Goal: Task Accomplishment & Management: Manage account settings

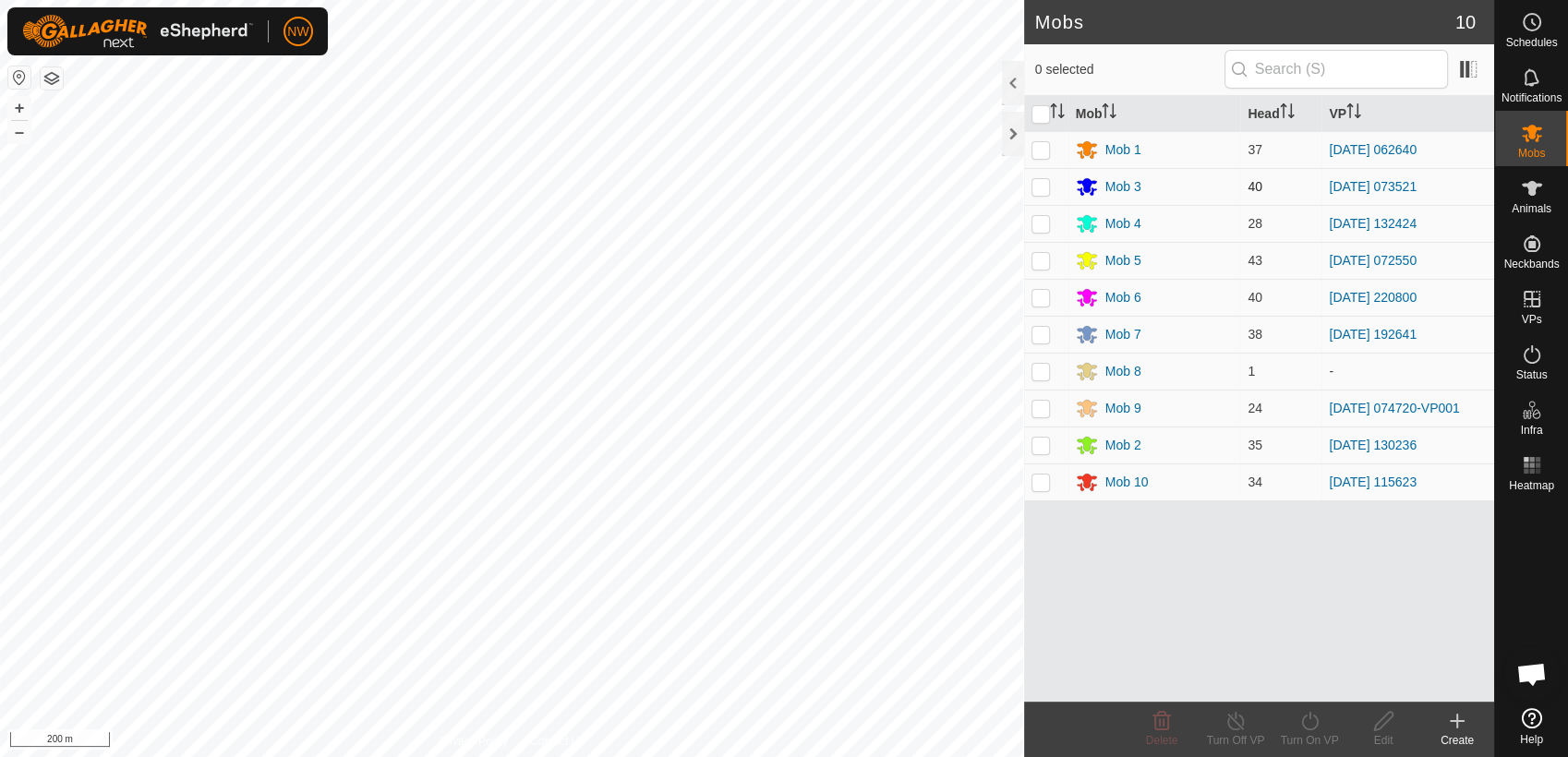
click at [1042, 183] on p-checkbox at bounding box center [1040, 186] width 19 height 15
checkbox input "true"
click at [1236, 719] on icon at bounding box center [1235, 721] width 23 height 22
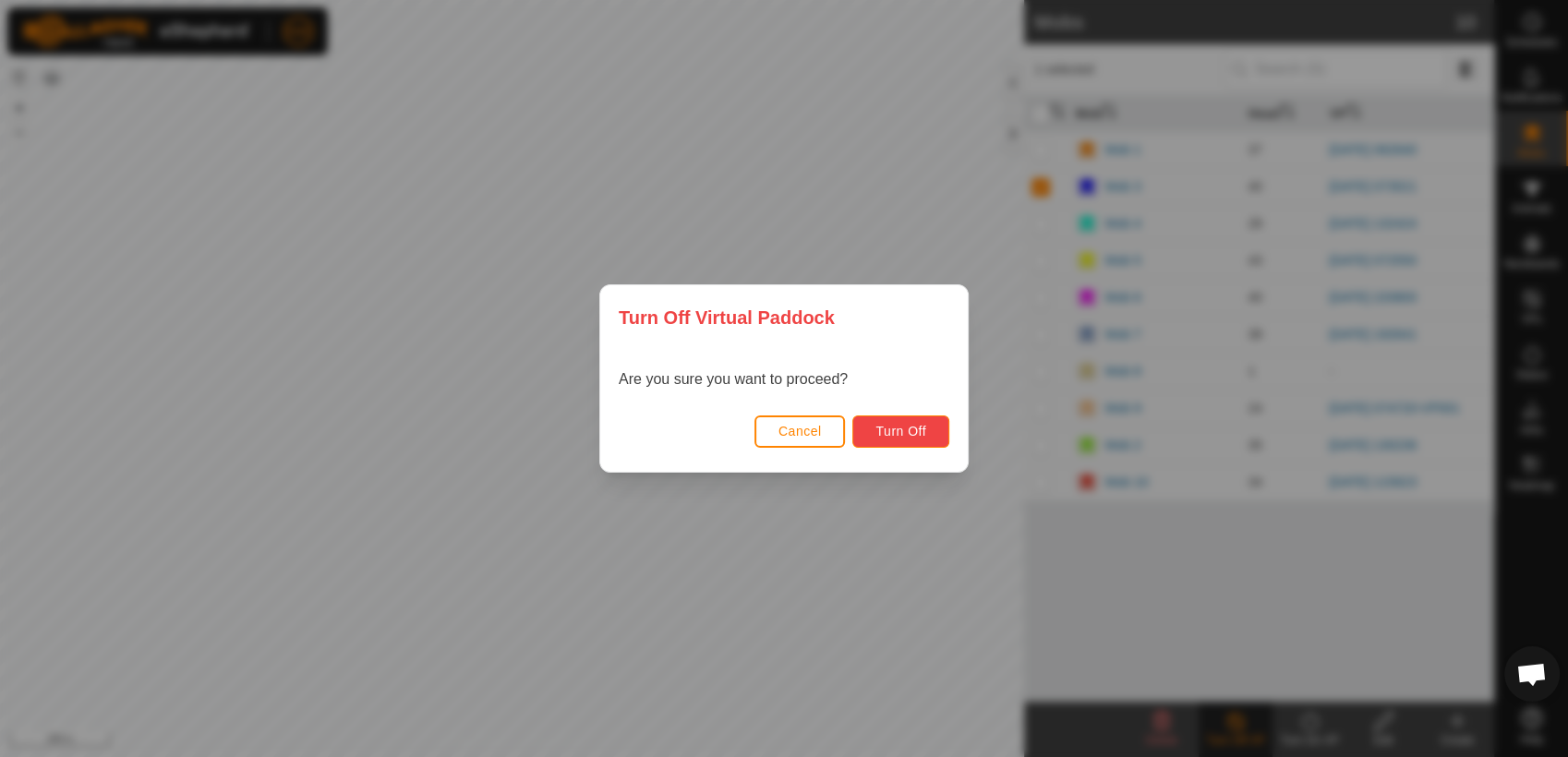
click at [896, 433] on span "Turn Off" at bounding box center [901, 431] width 51 height 15
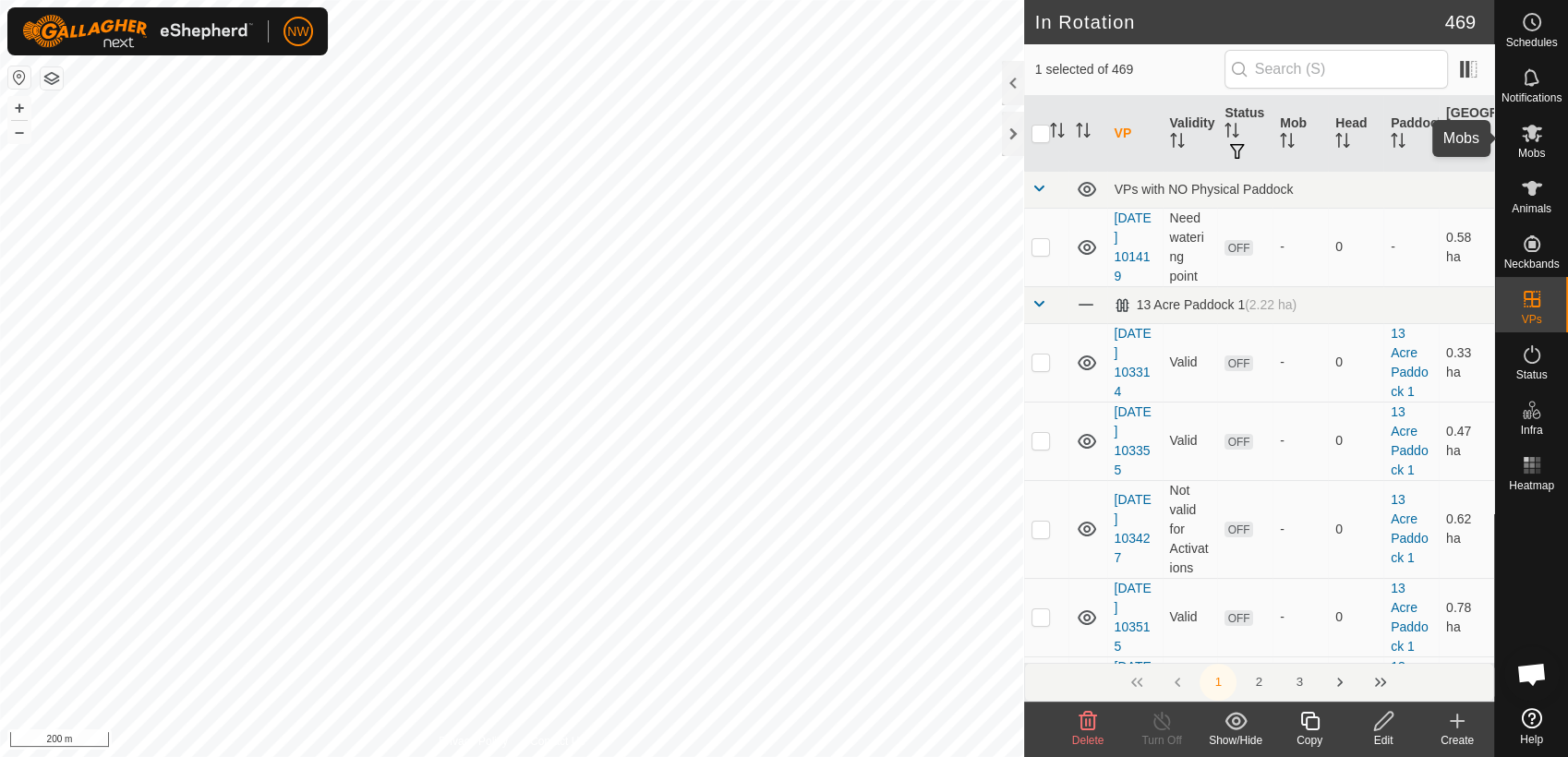
drag, startPoint x: 1539, startPoint y: 137, endPoint x: 1522, endPoint y: 162, distance: 30.2
click at [1539, 137] on icon at bounding box center [1532, 133] width 22 height 22
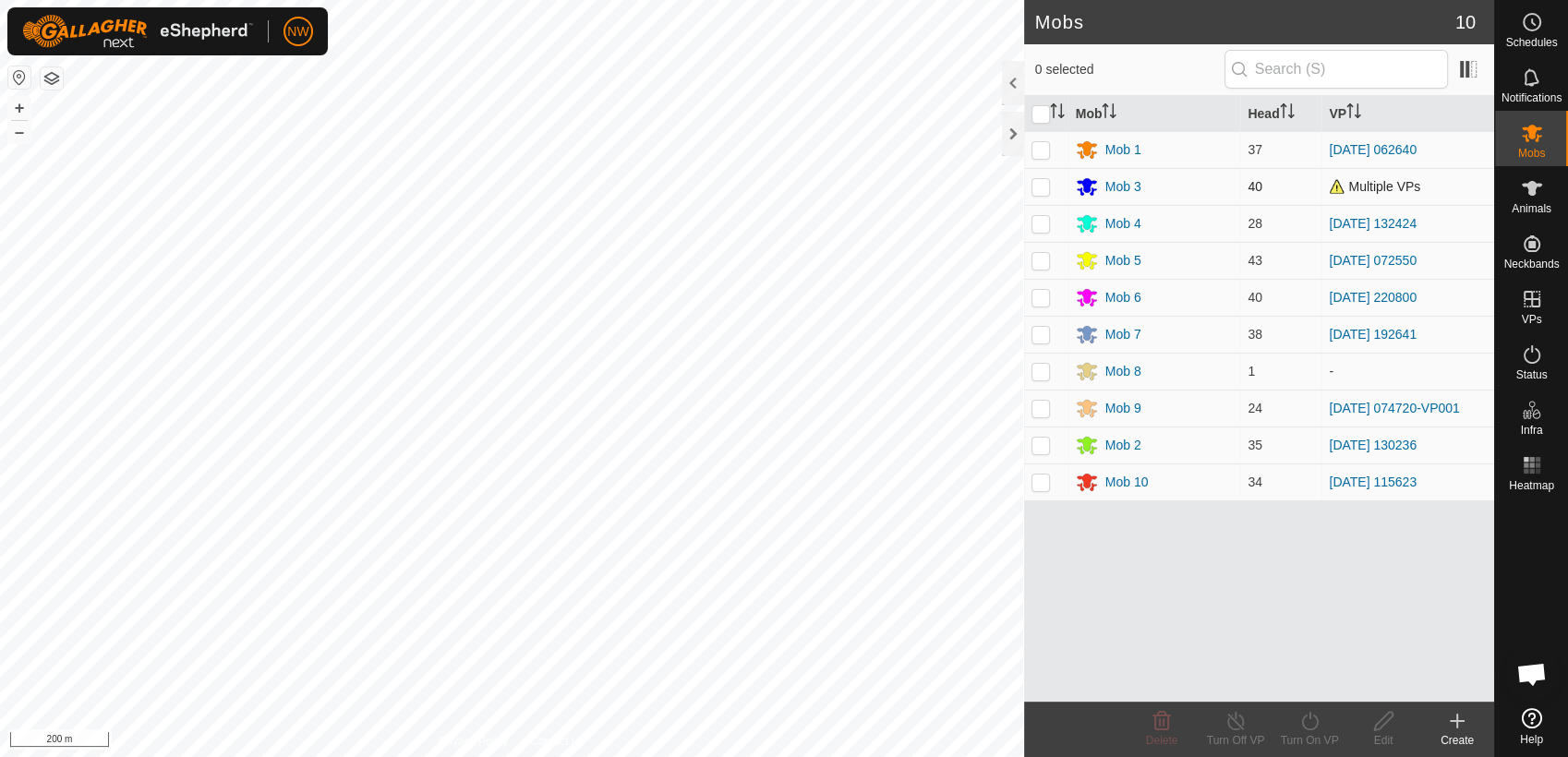
click at [1044, 184] on p-checkbox at bounding box center [1040, 186] width 19 height 15
checkbox input "true"
click at [1310, 721] on icon at bounding box center [1309, 721] width 23 height 22
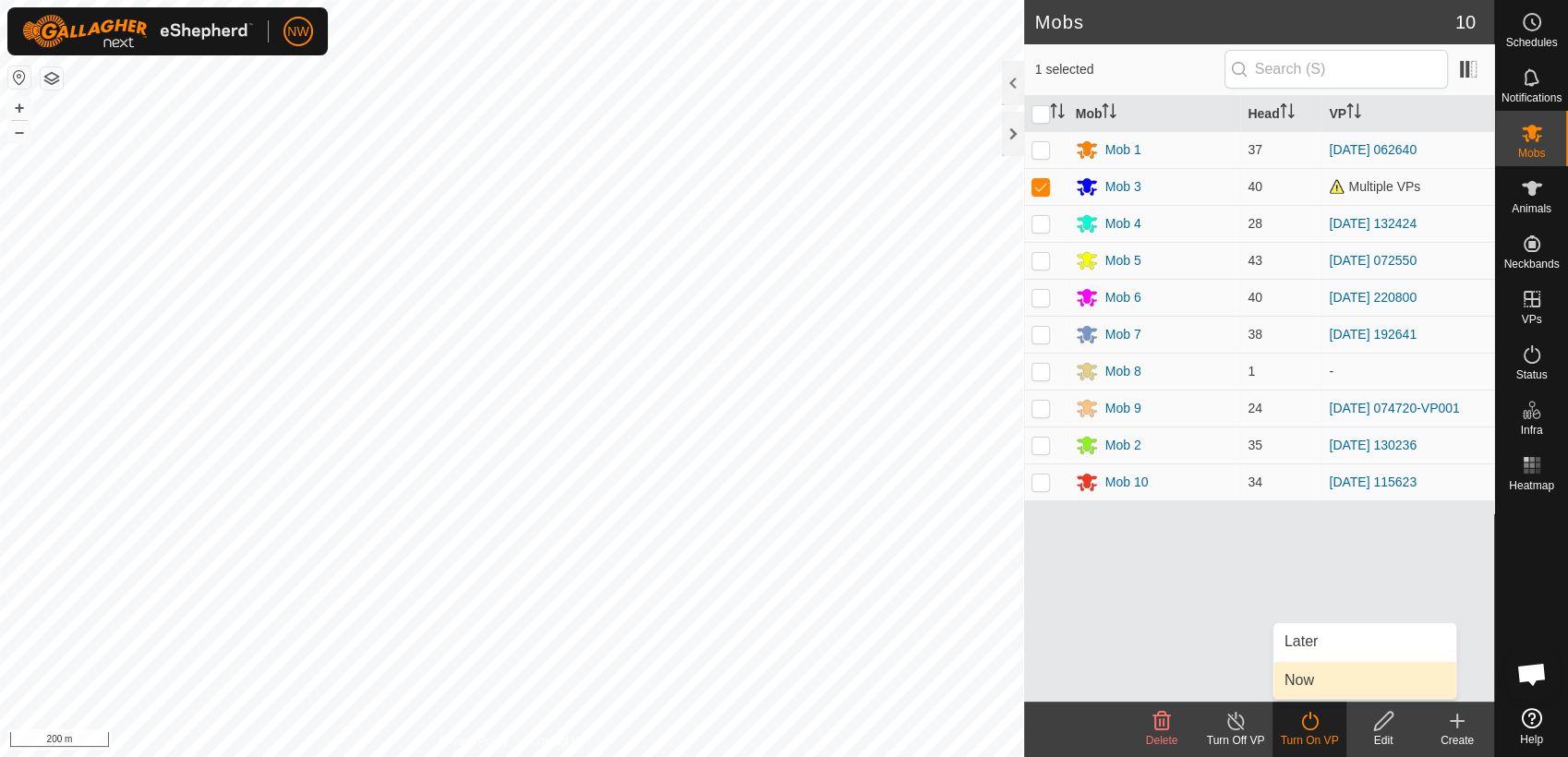
click at [1314, 681] on link "Now" at bounding box center [1364, 680] width 182 height 36
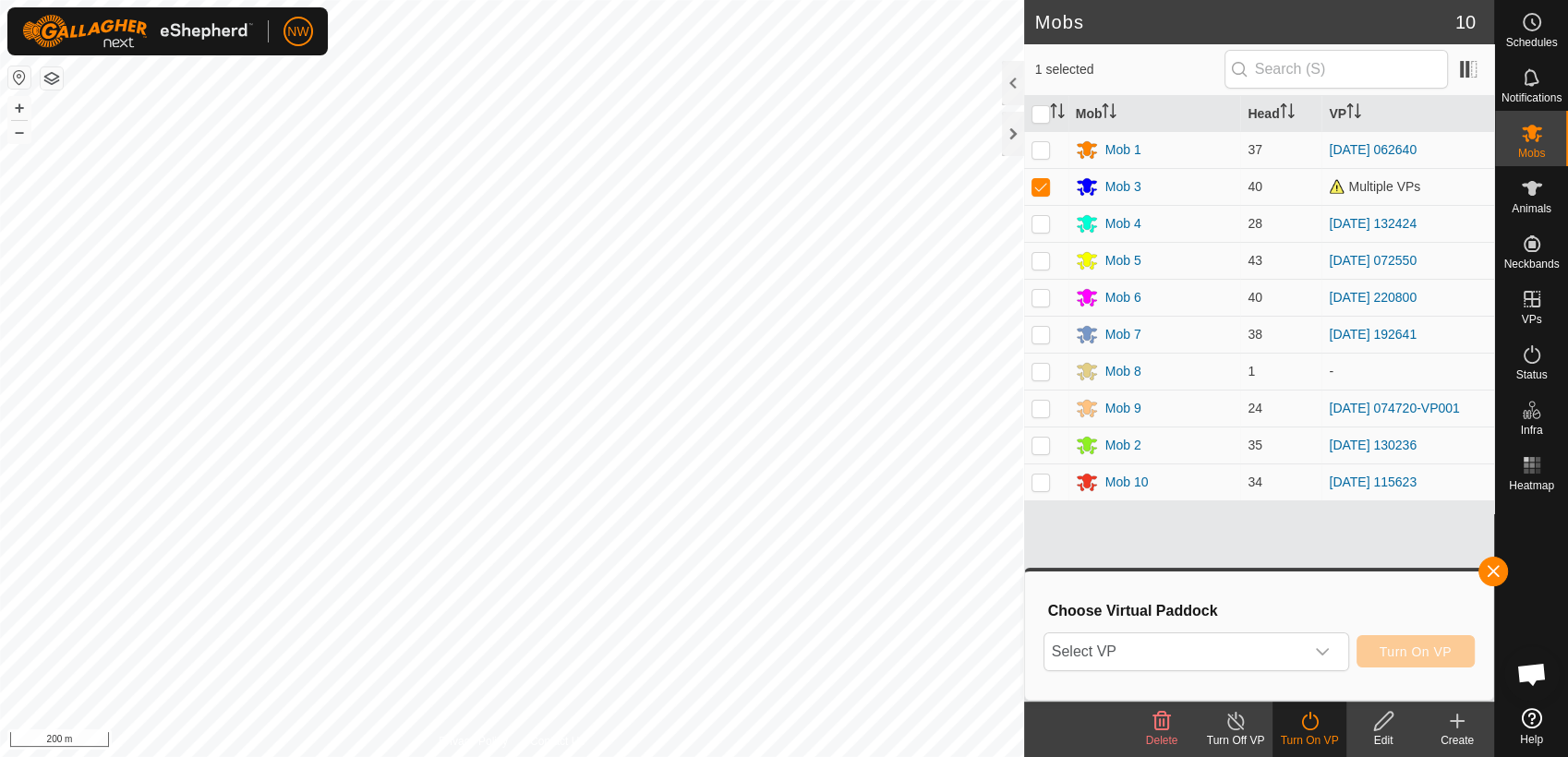
click at [1233, 720] on line at bounding box center [1235, 722] width 15 height 15
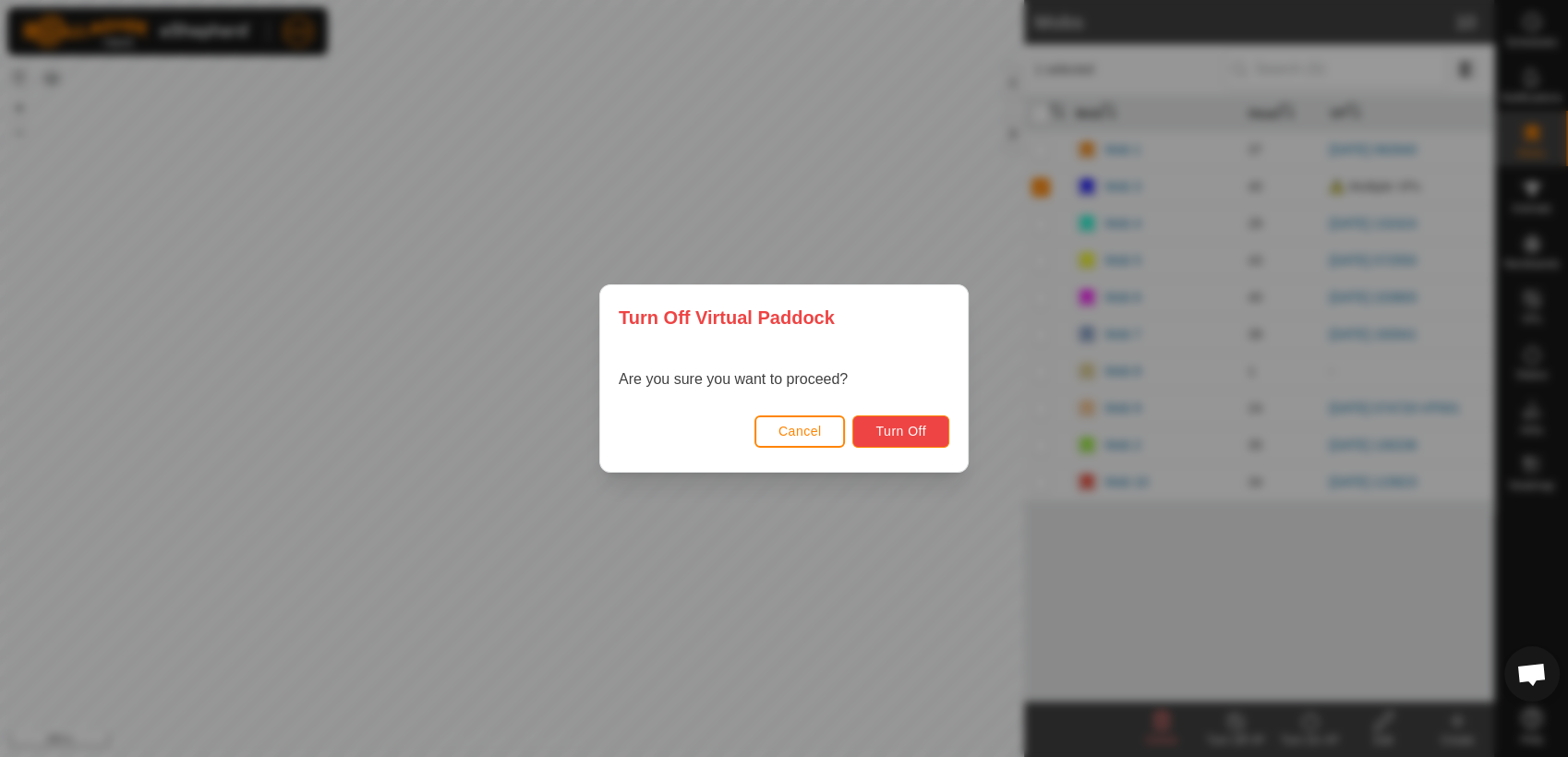
click at [916, 431] on span "Turn Off" at bounding box center [901, 431] width 51 height 15
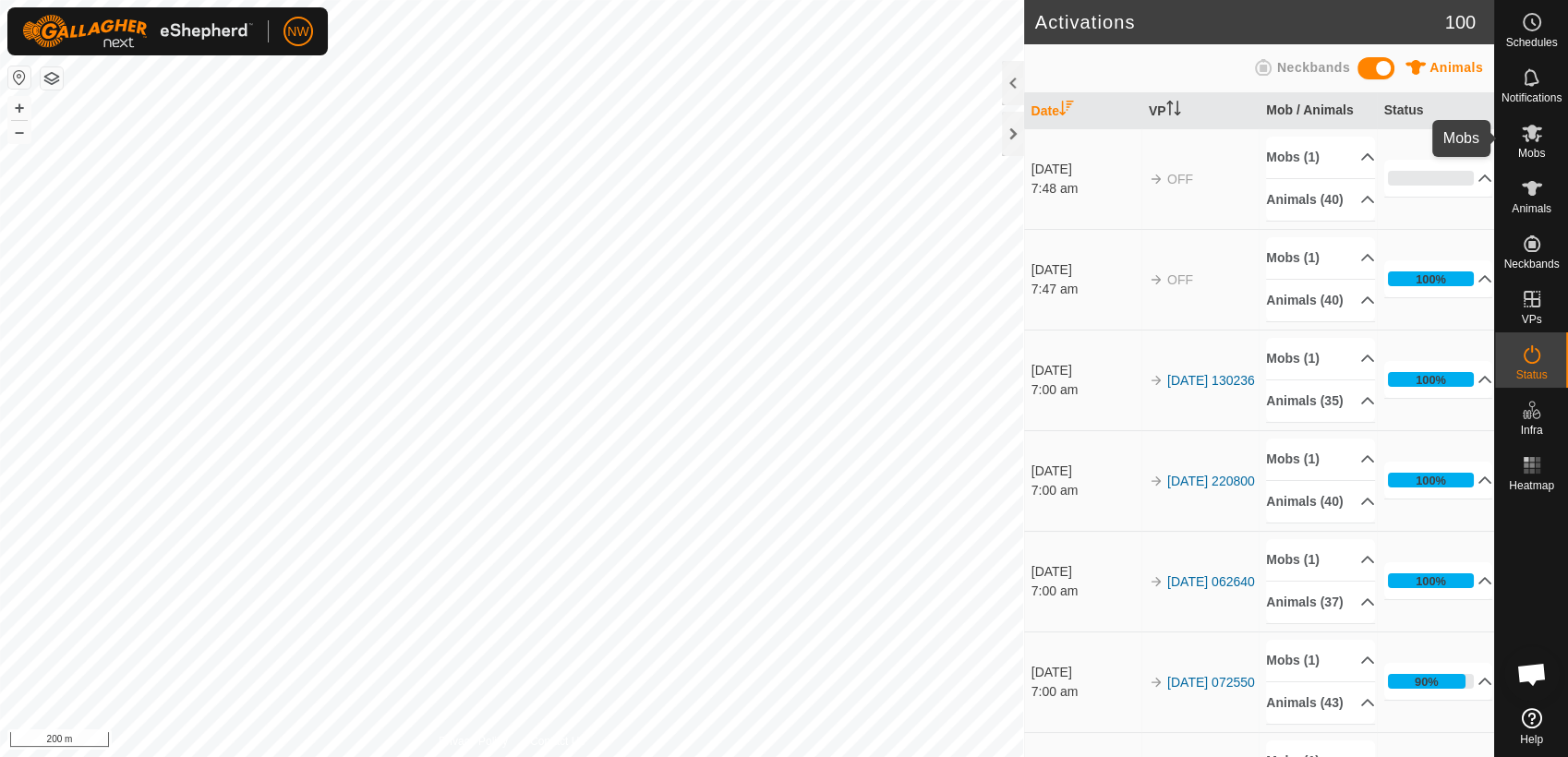
click at [1535, 132] on icon at bounding box center [1532, 133] width 22 height 22
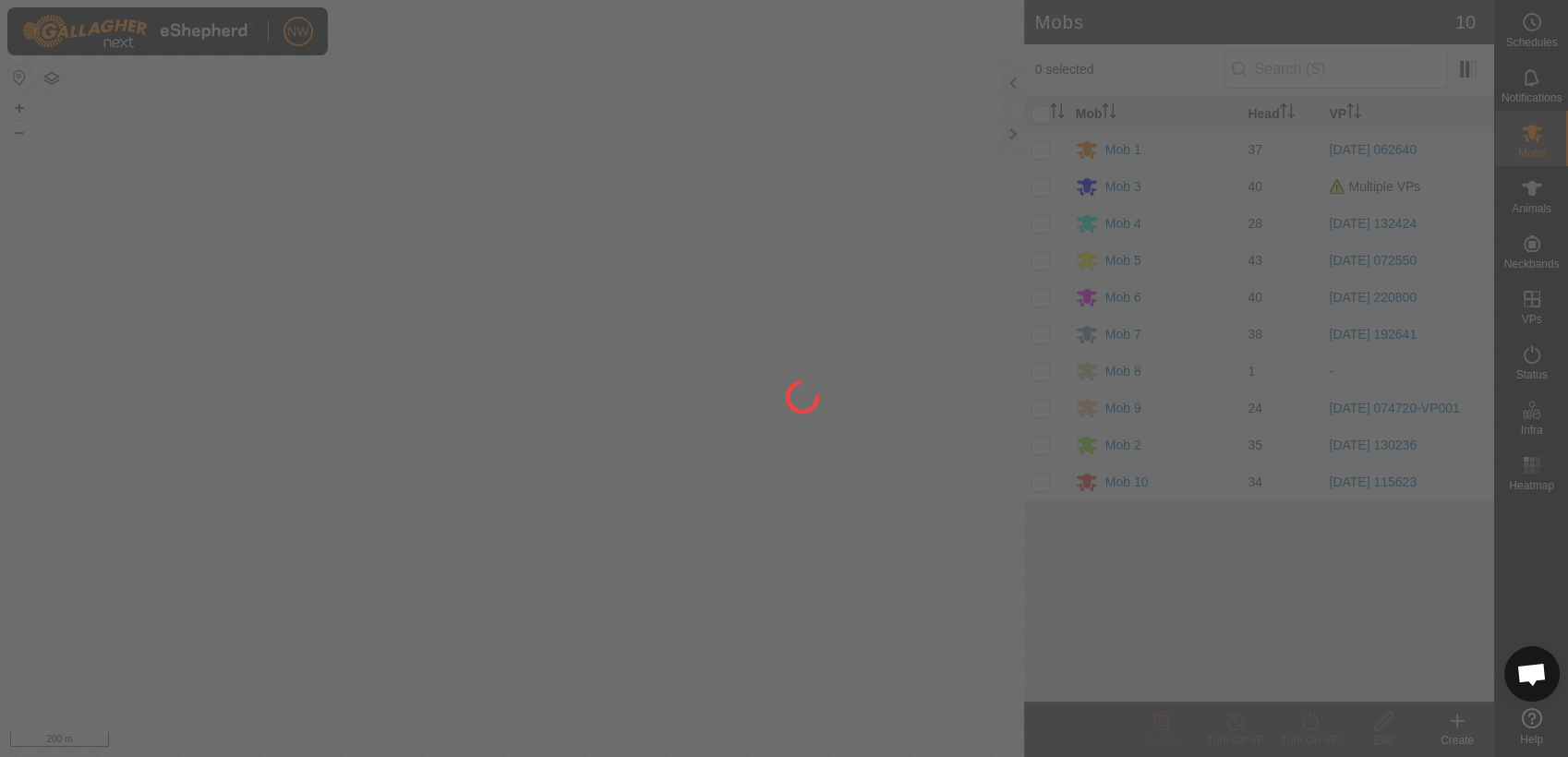
click at [1044, 182] on div at bounding box center [784, 378] width 1568 height 757
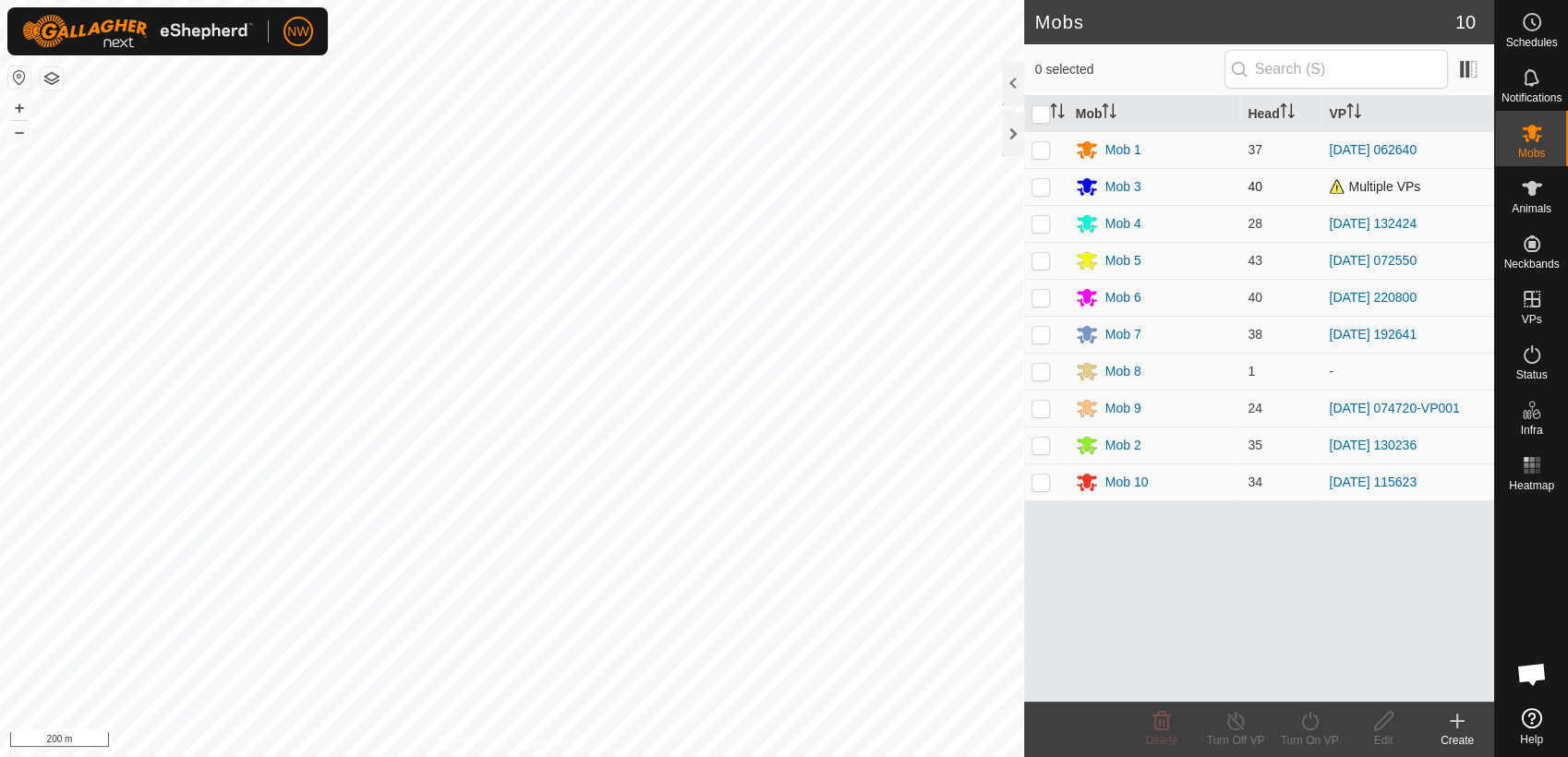
click at [1042, 181] on p-checkbox at bounding box center [1040, 186] width 19 height 15
checkbox input "true"
click at [1306, 721] on icon at bounding box center [1309, 721] width 23 height 22
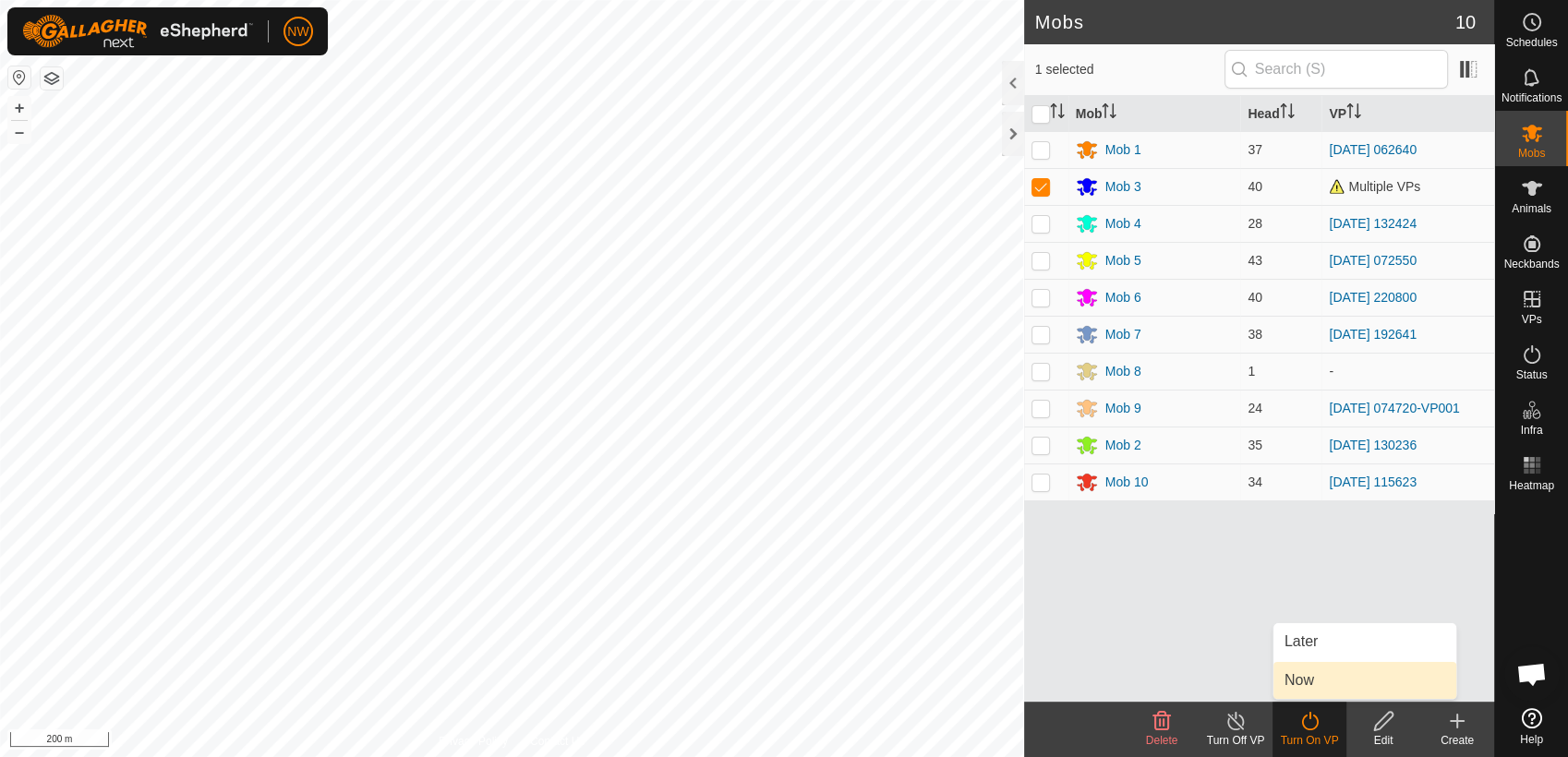
click at [1318, 679] on link "Now" at bounding box center [1364, 680] width 182 height 36
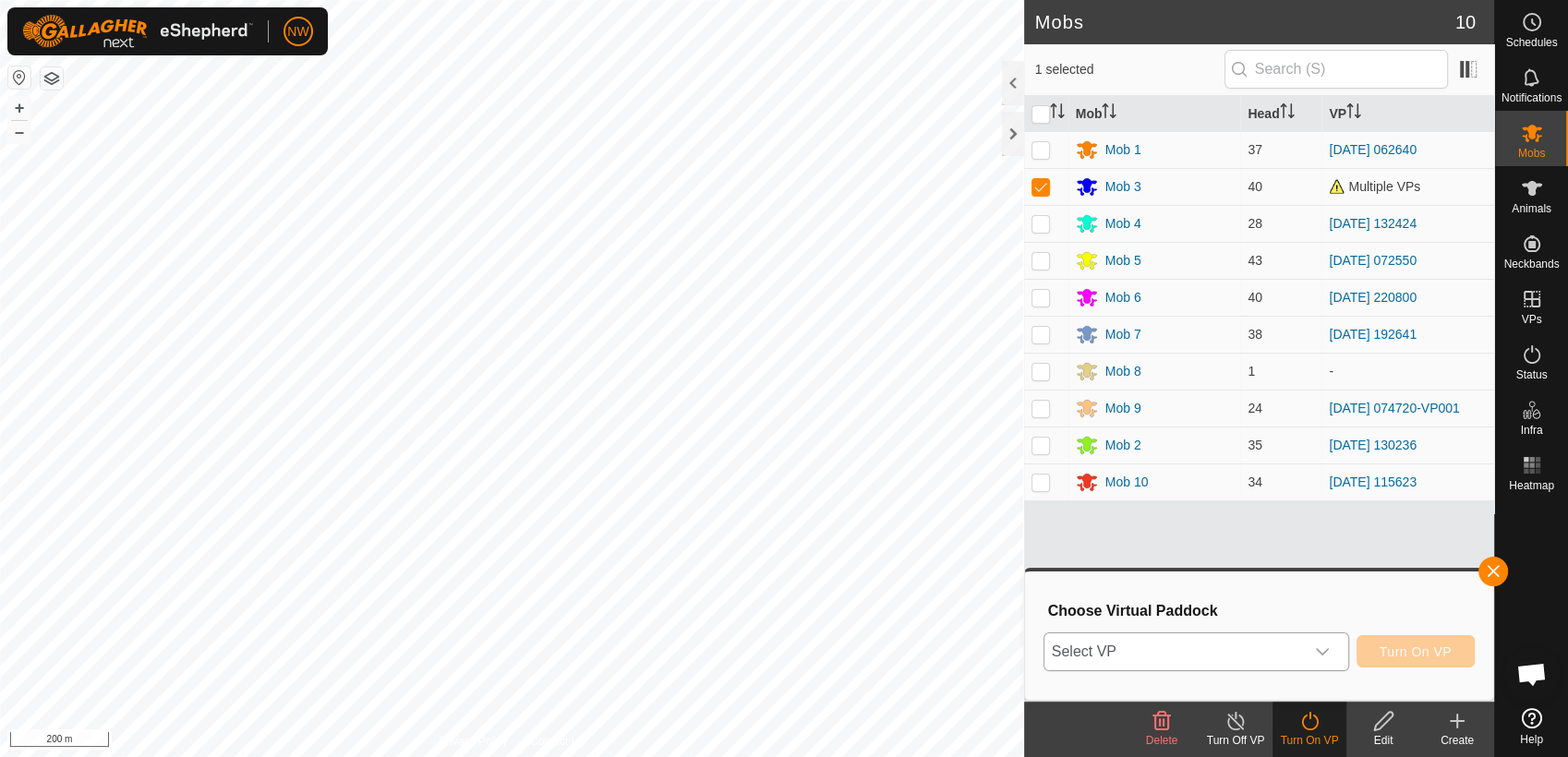
click at [1329, 650] on icon "dropdown trigger" at bounding box center [1322, 652] width 15 height 15
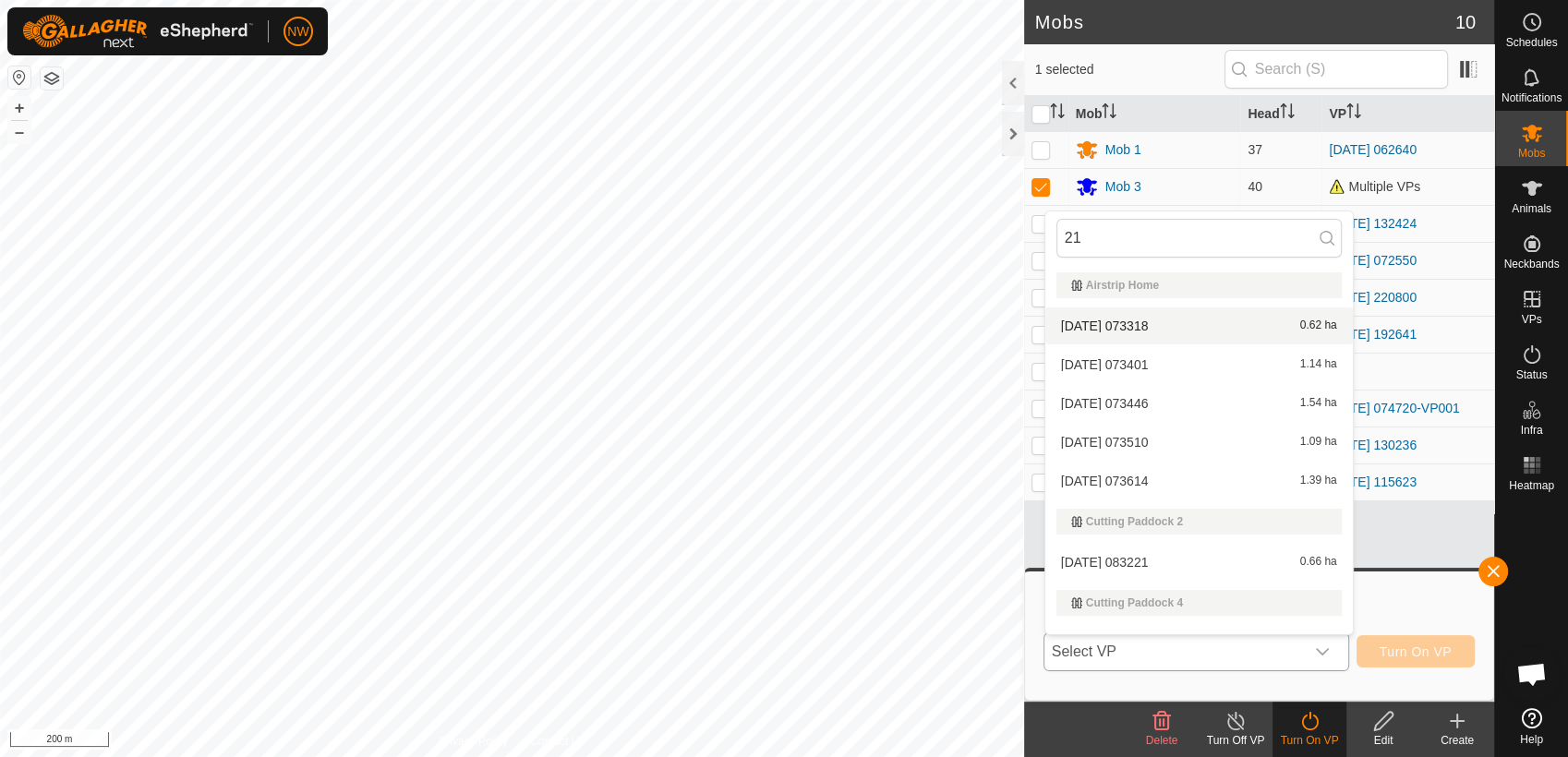
type input "21"
click at [1124, 319] on li "[DATE] 073318 0.62 ha" at bounding box center [1198, 325] width 307 height 36
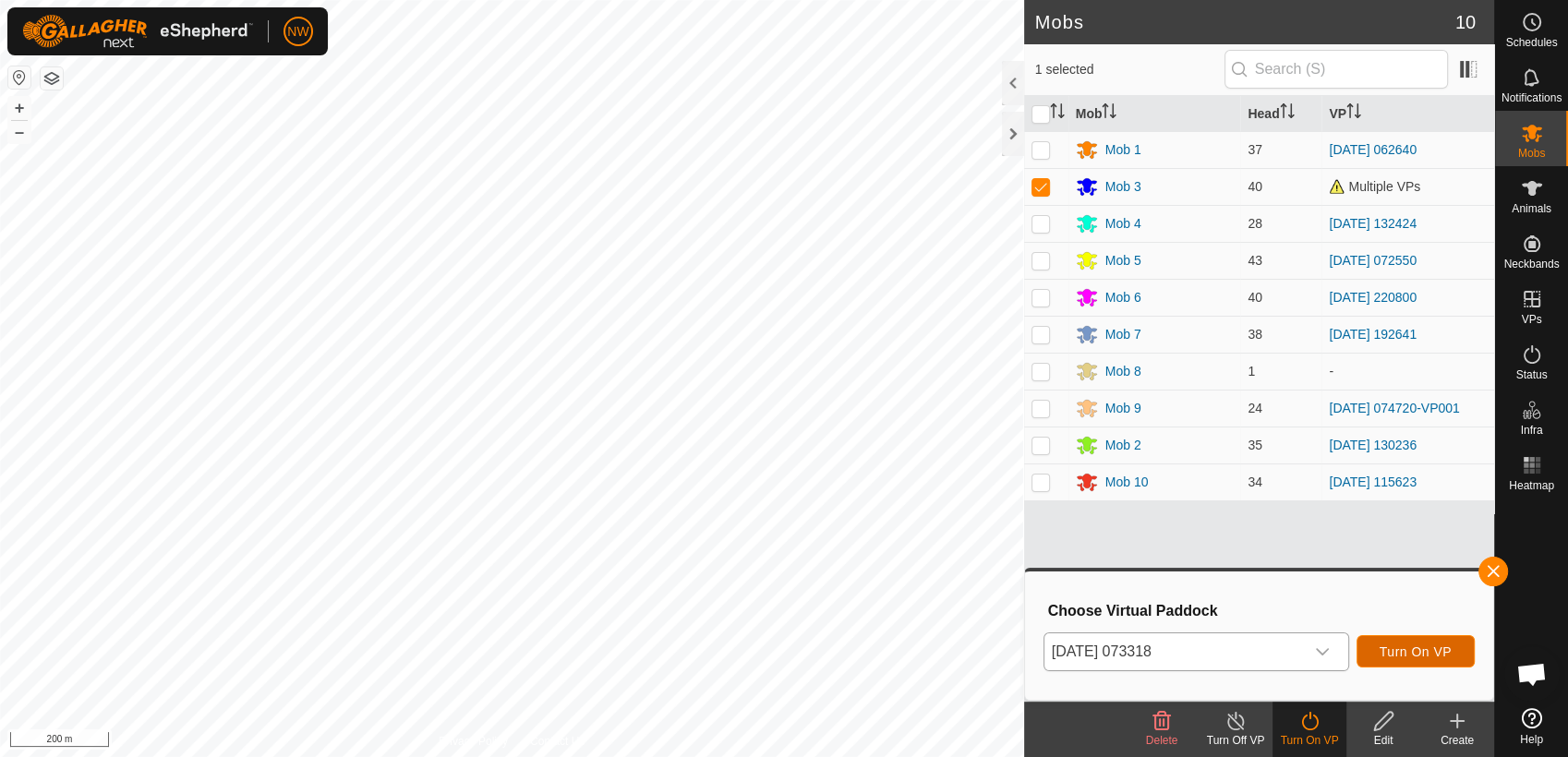
click at [1432, 645] on span "Turn On VP" at bounding box center [1414, 652] width 72 height 15
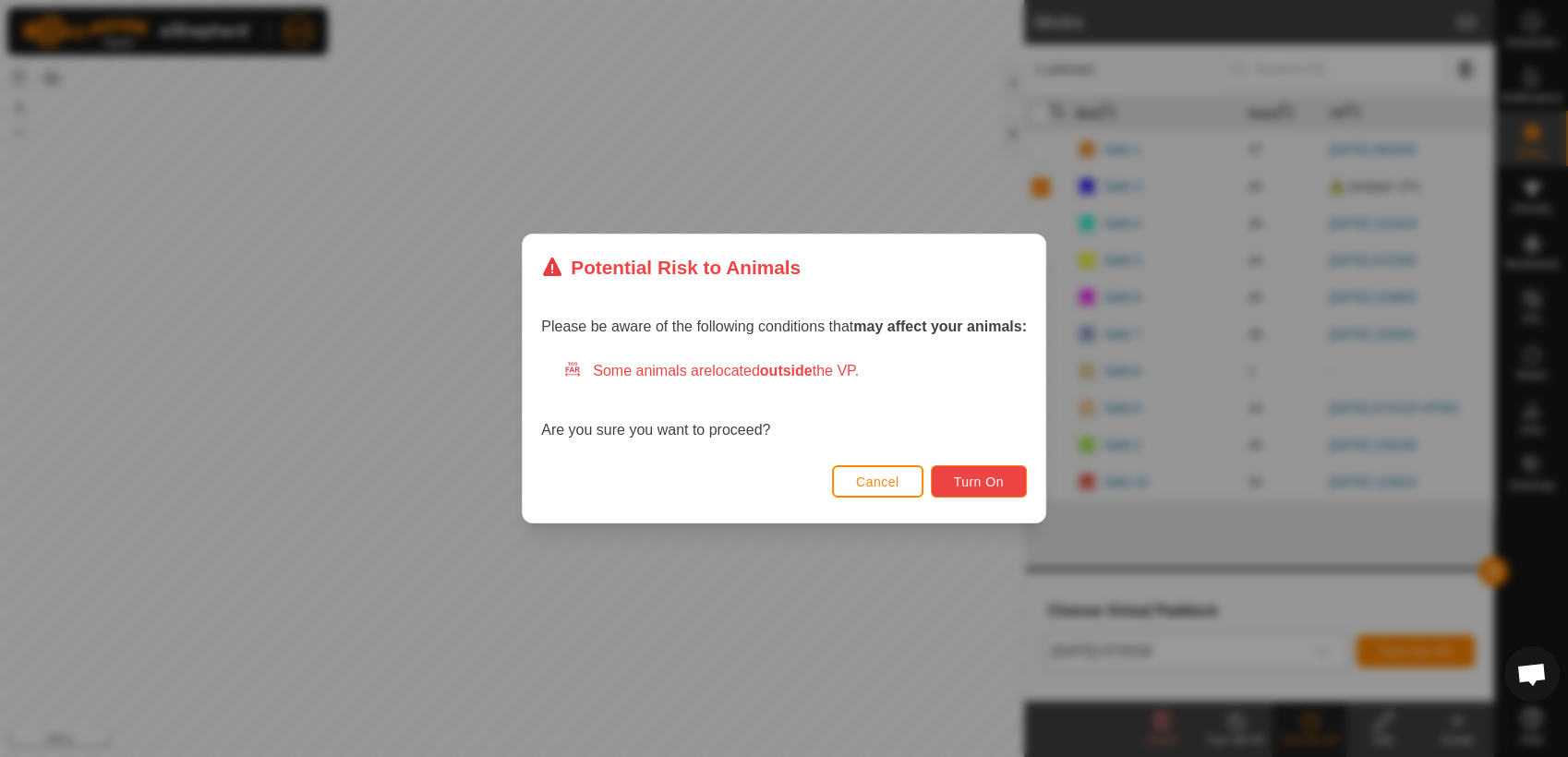
click at [966, 475] on span "Turn On" at bounding box center [979, 481] width 50 height 15
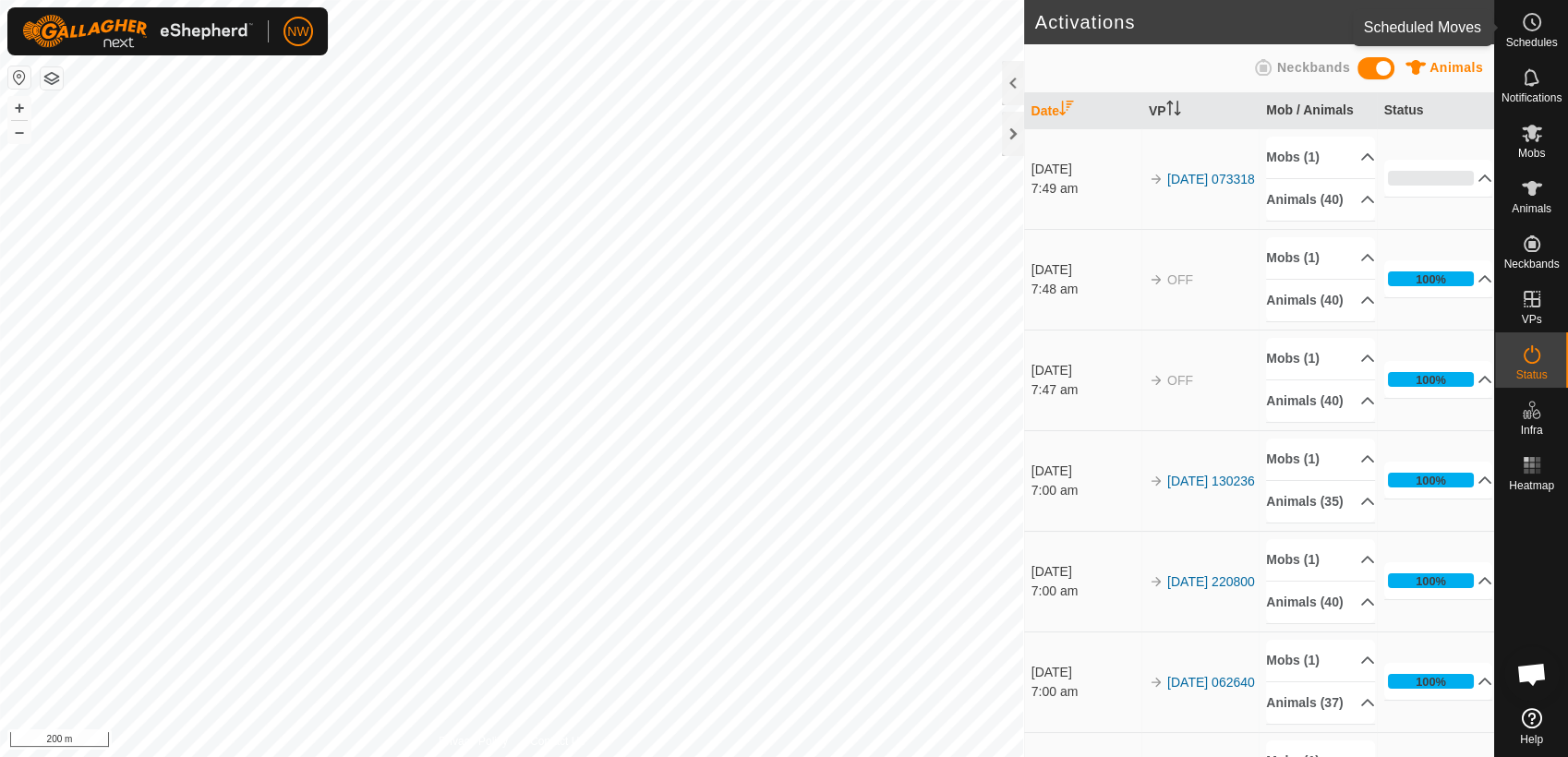
click at [1536, 24] on icon at bounding box center [1532, 22] width 22 height 22
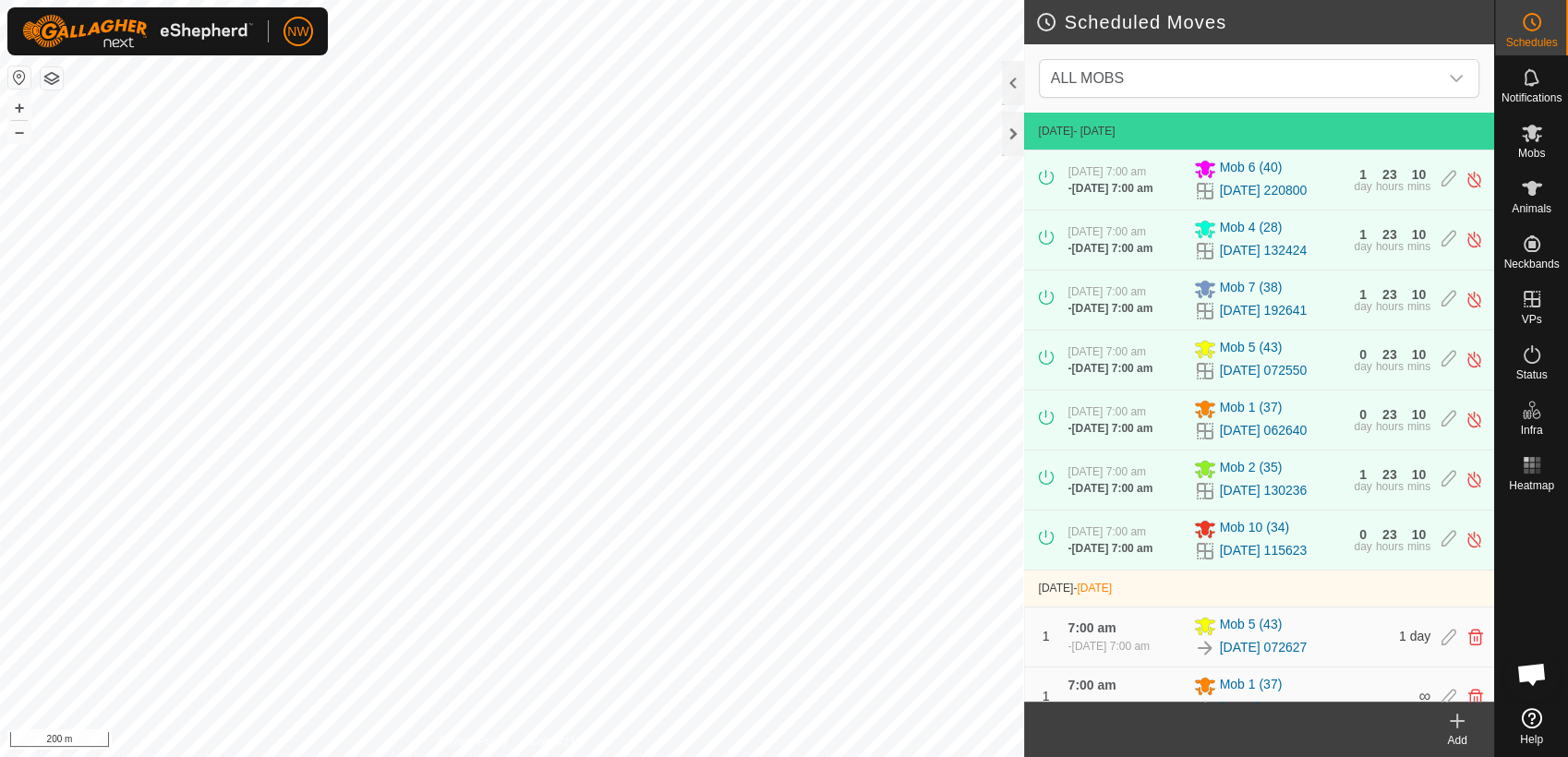
click at [1455, 724] on icon at bounding box center [1457, 721] width 22 height 22
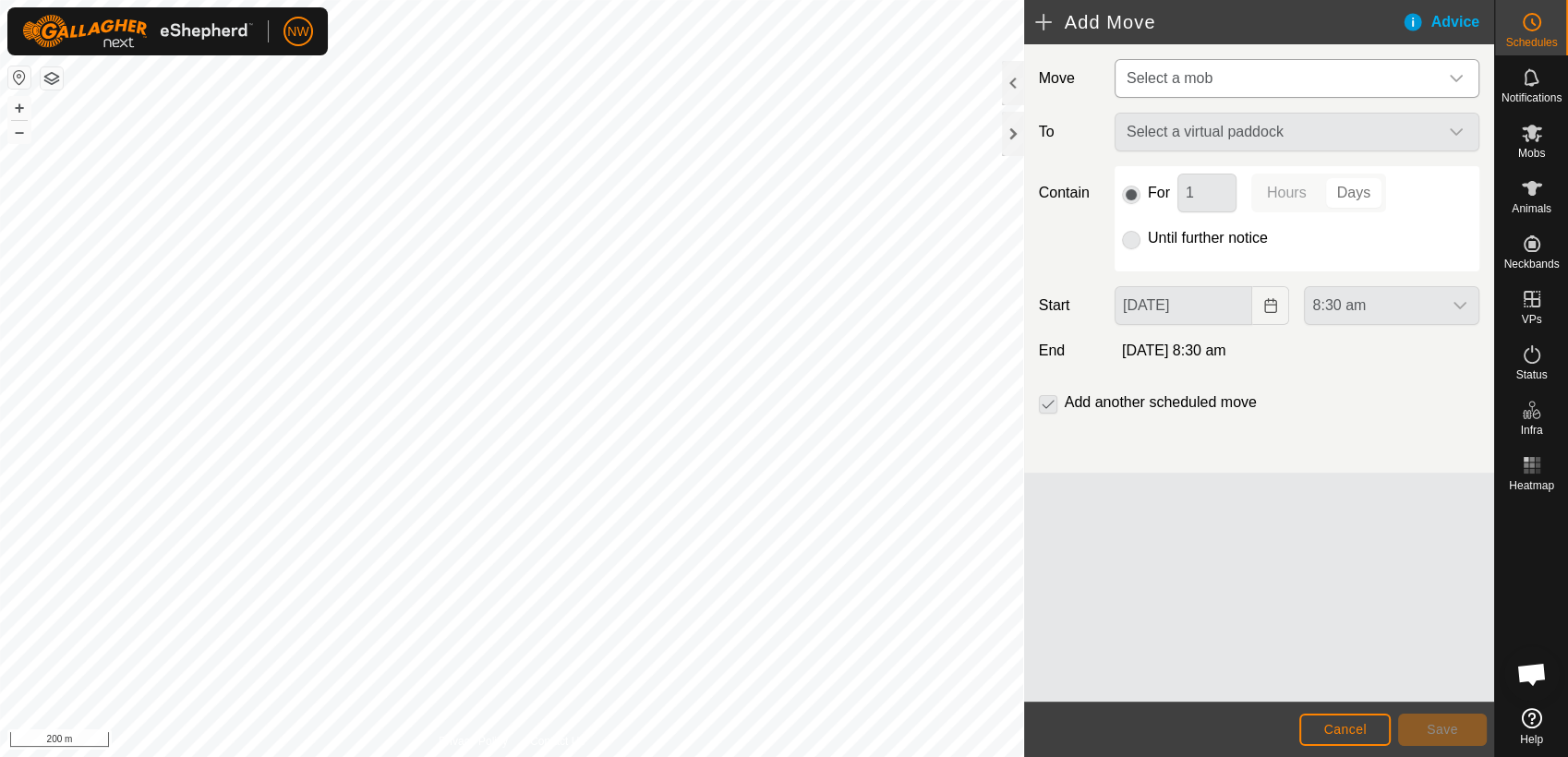
click at [1462, 68] on div "dropdown trigger" at bounding box center [1455, 78] width 36 height 36
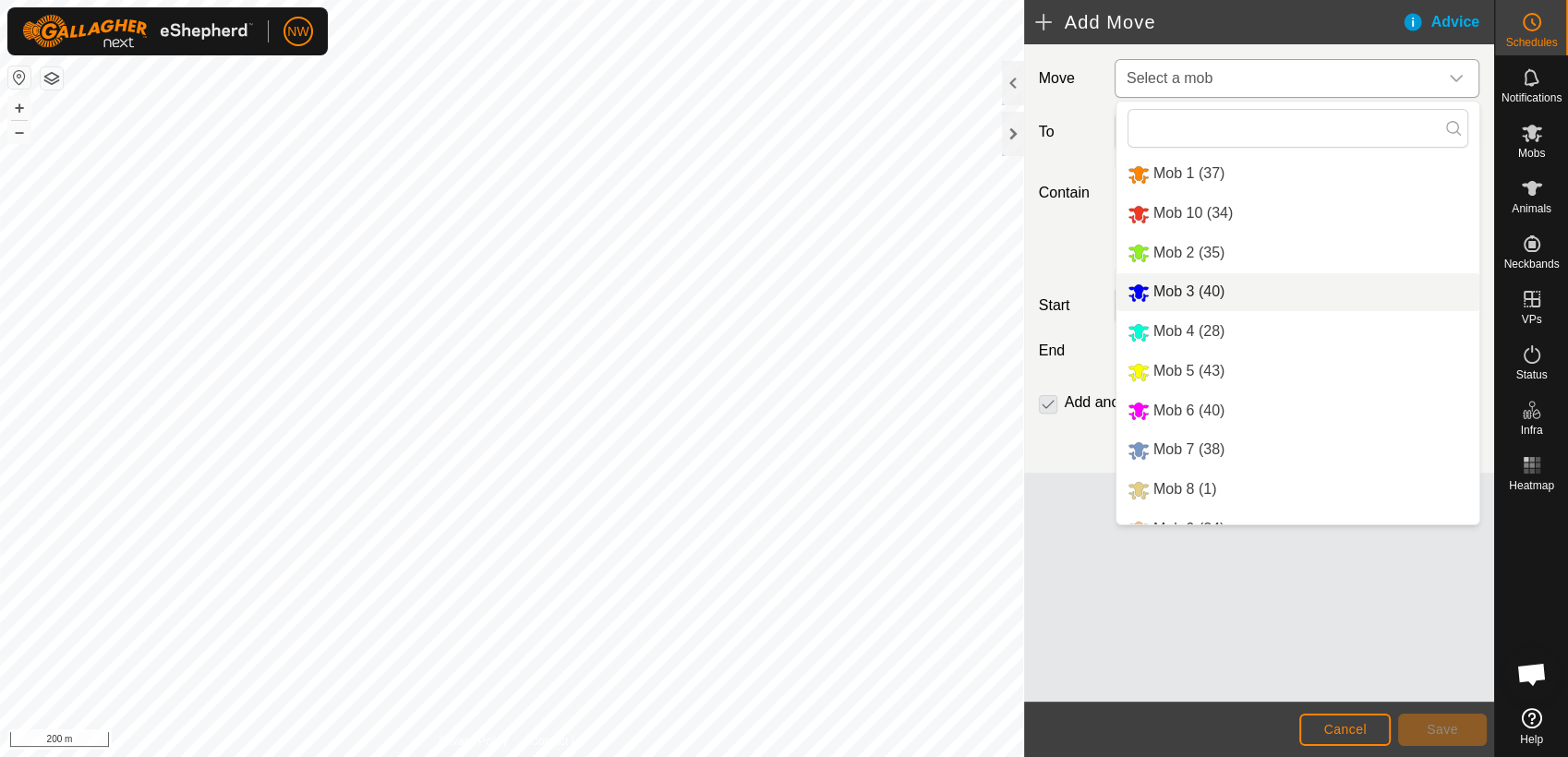
click at [1182, 289] on li "Mob 3 (40)" at bounding box center [1298, 292] width 363 height 37
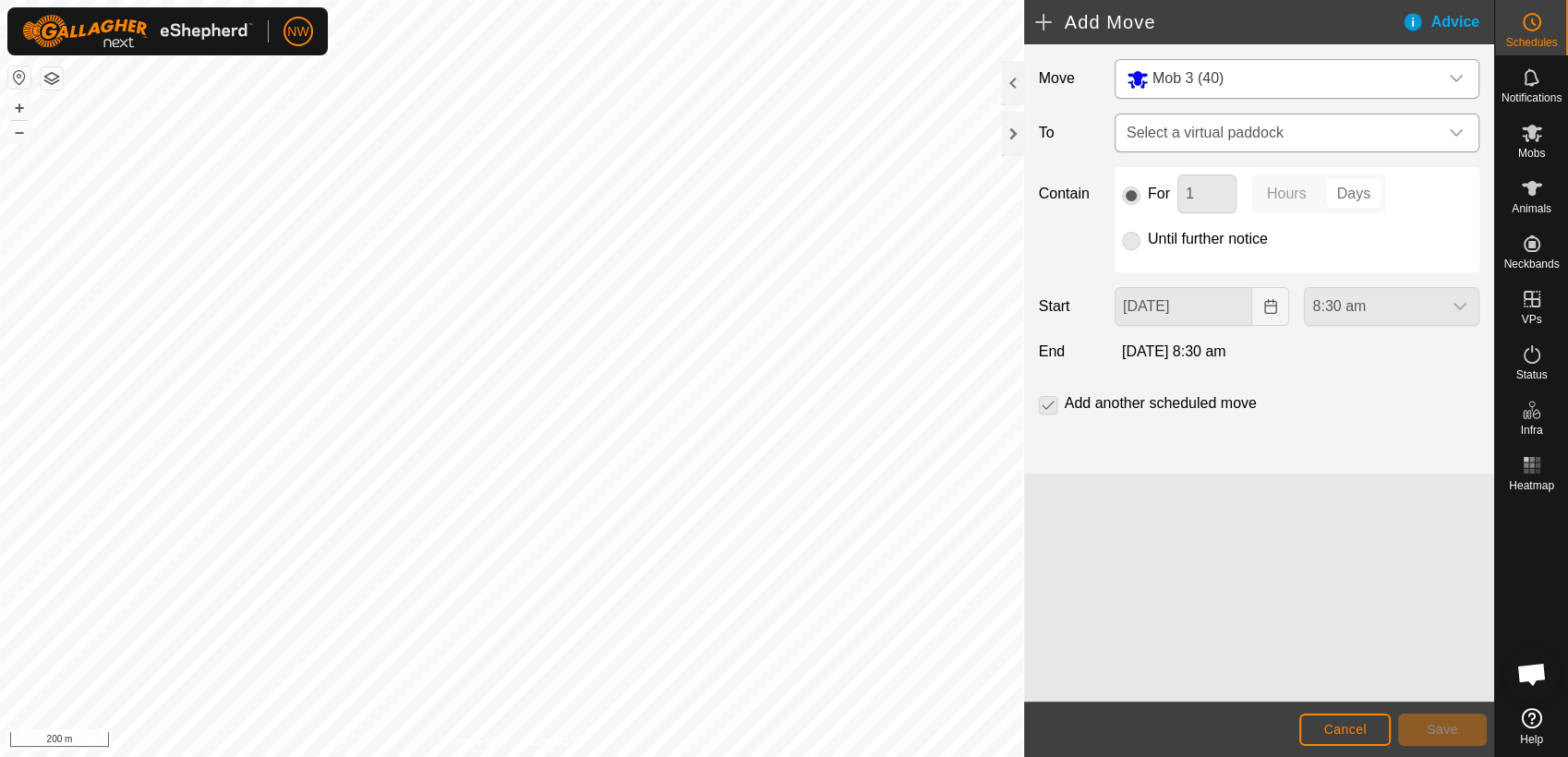
click at [1456, 130] on icon "dropdown trigger" at bounding box center [1456, 132] width 15 height 15
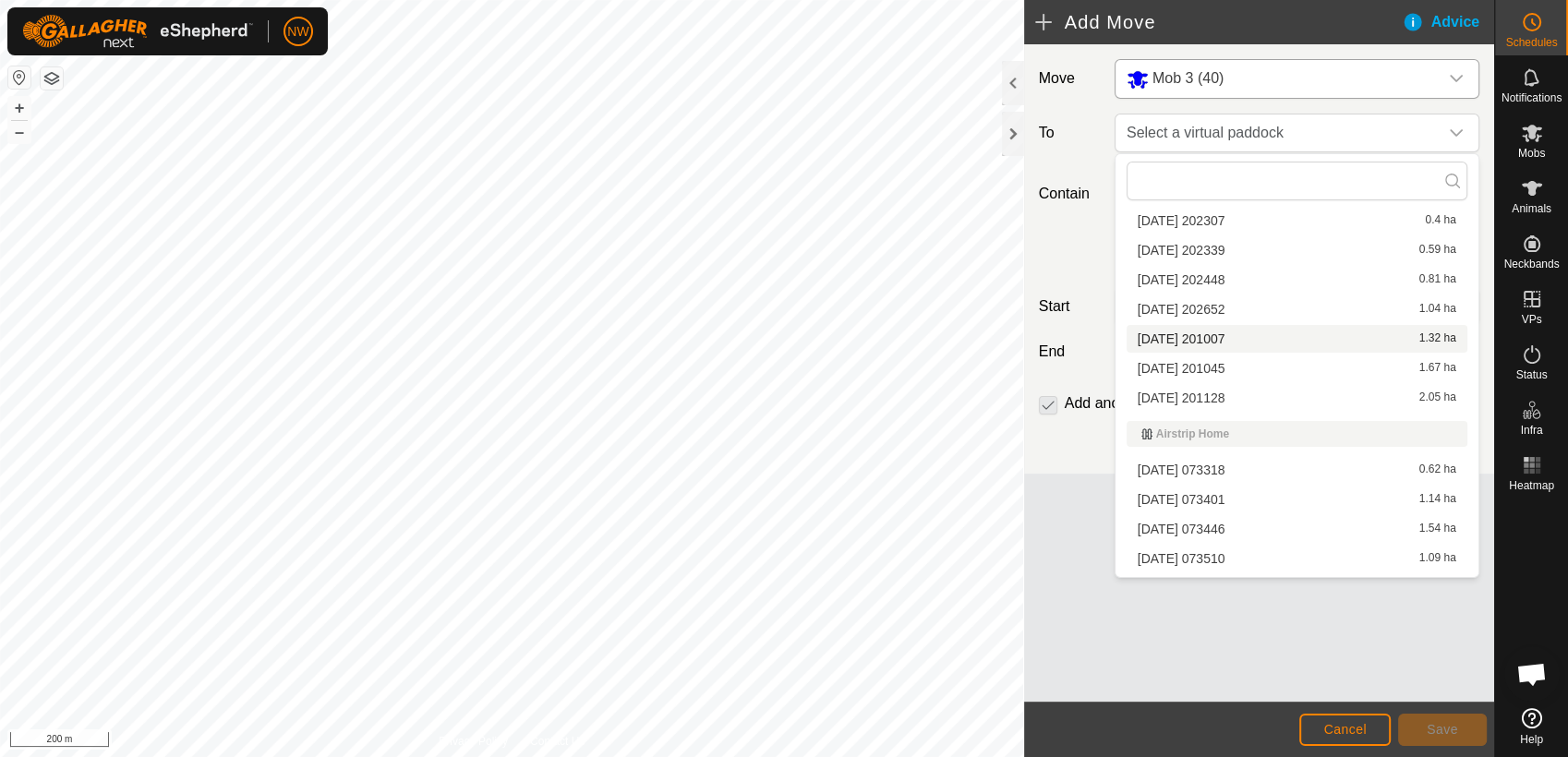
scroll to position [615, 0]
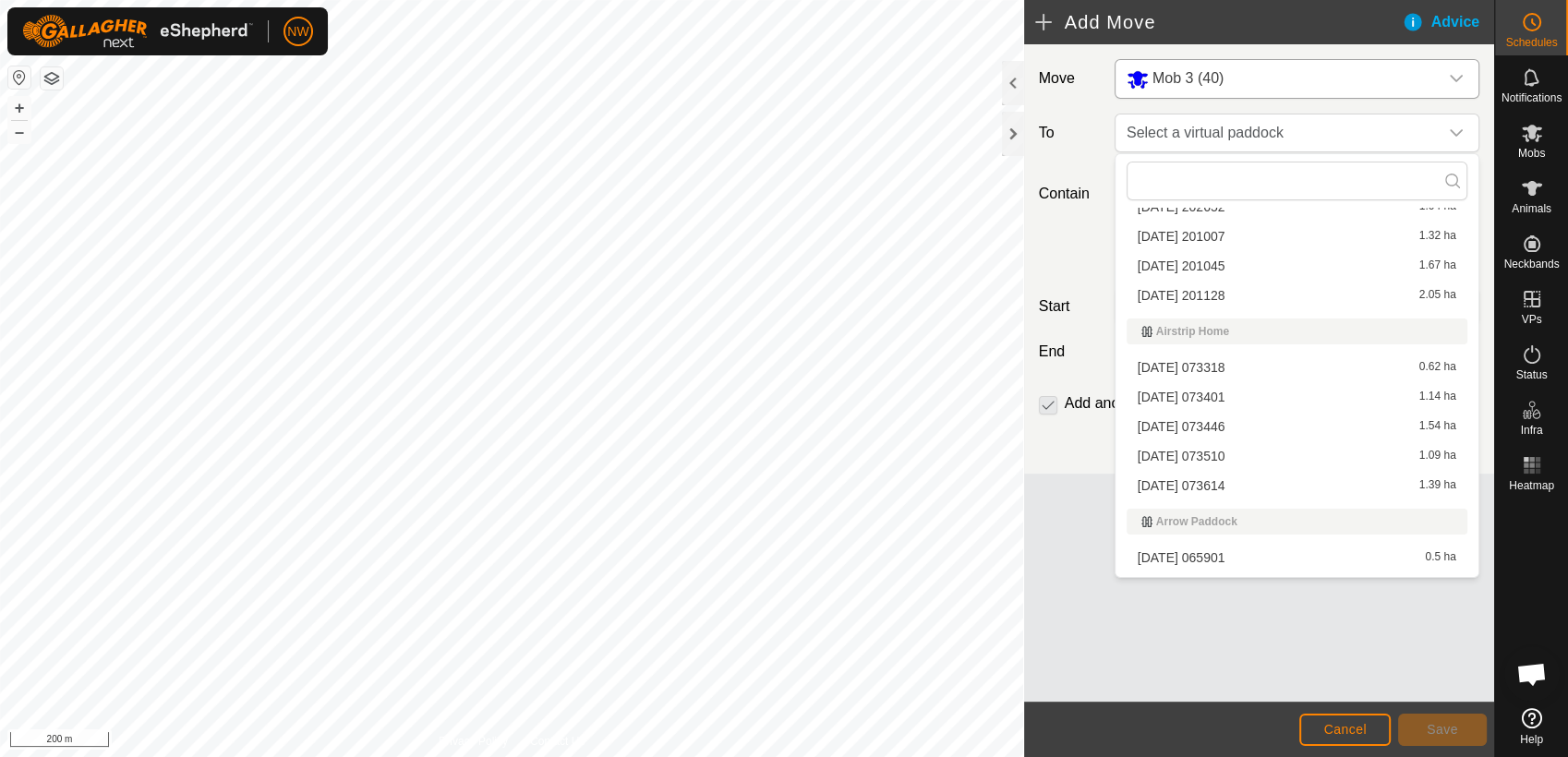
click at [1218, 392] on li "[DATE] 073401 1.14 ha" at bounding box center [1297, 397] width 341 height 28
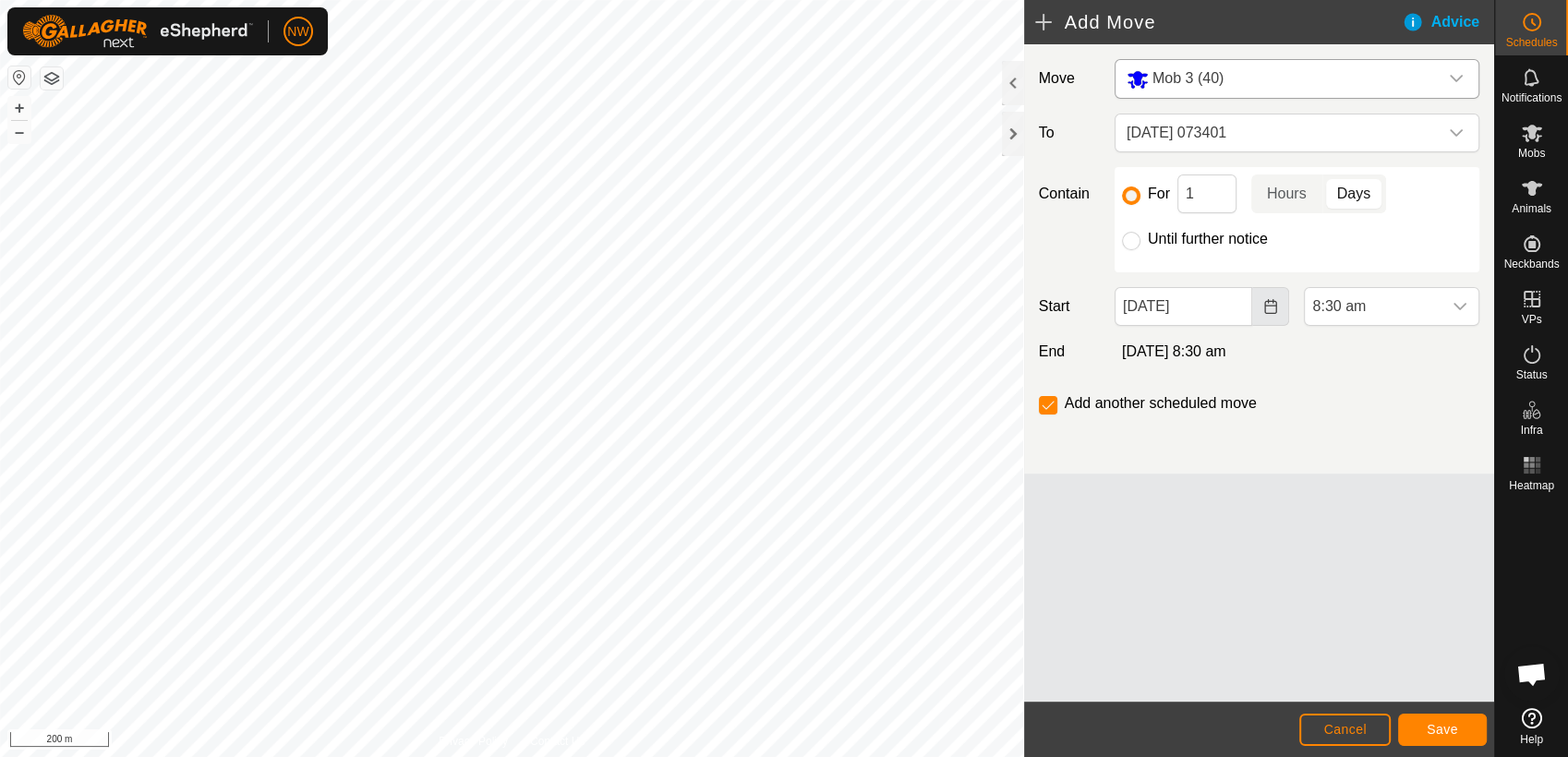
click at [1269, 305] on icon "Choose Date" at bounding box center [1269, 307] width 12 height 15
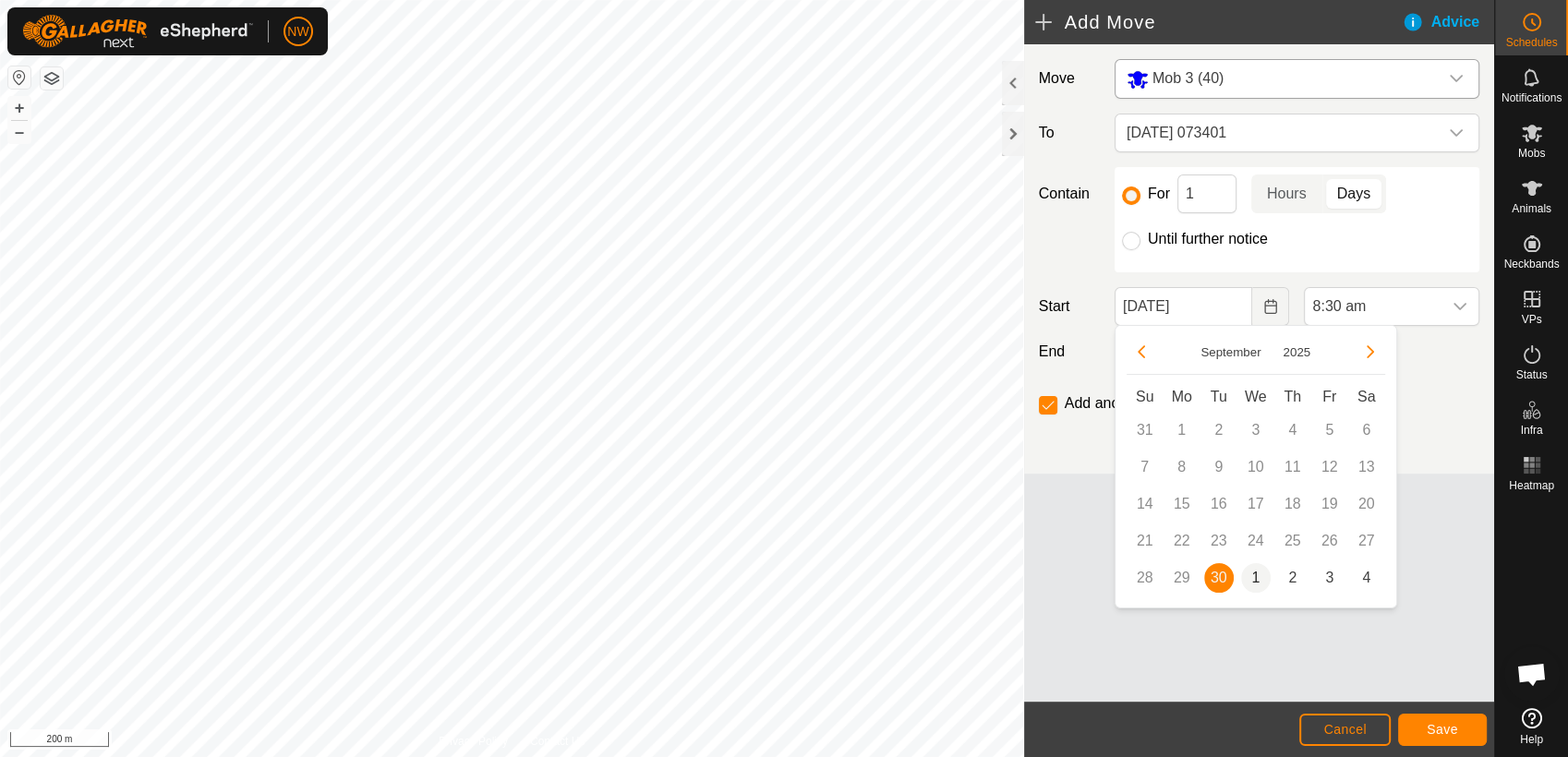
click at [1250, 572] on span "1" at bounding box center [1256, 578] width 30 height 30
type input "[DATE]"
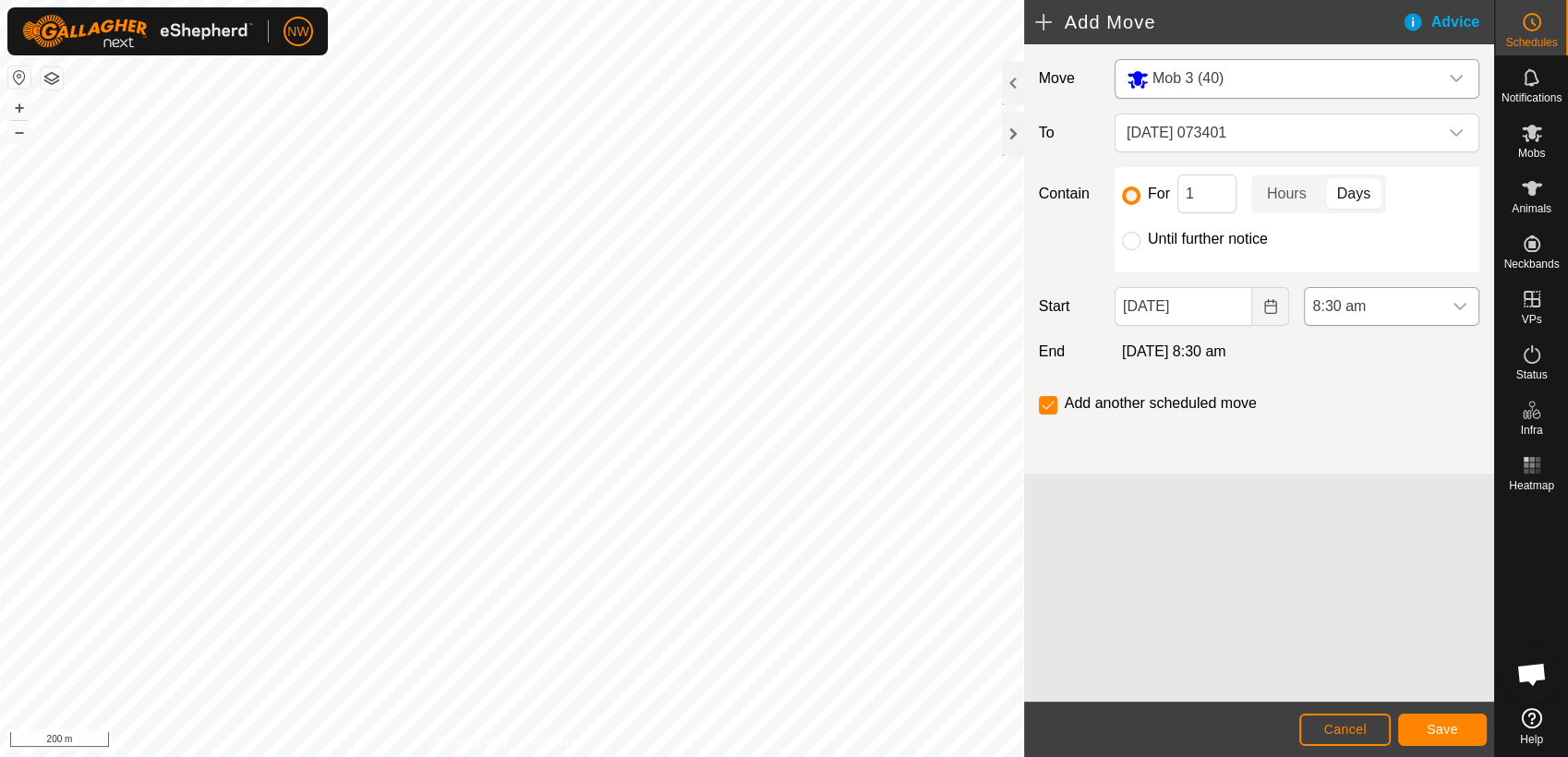
click at [1456, 300] on icon "dropdown trigger" at bounding box center [1459, 307] width 15 height 15
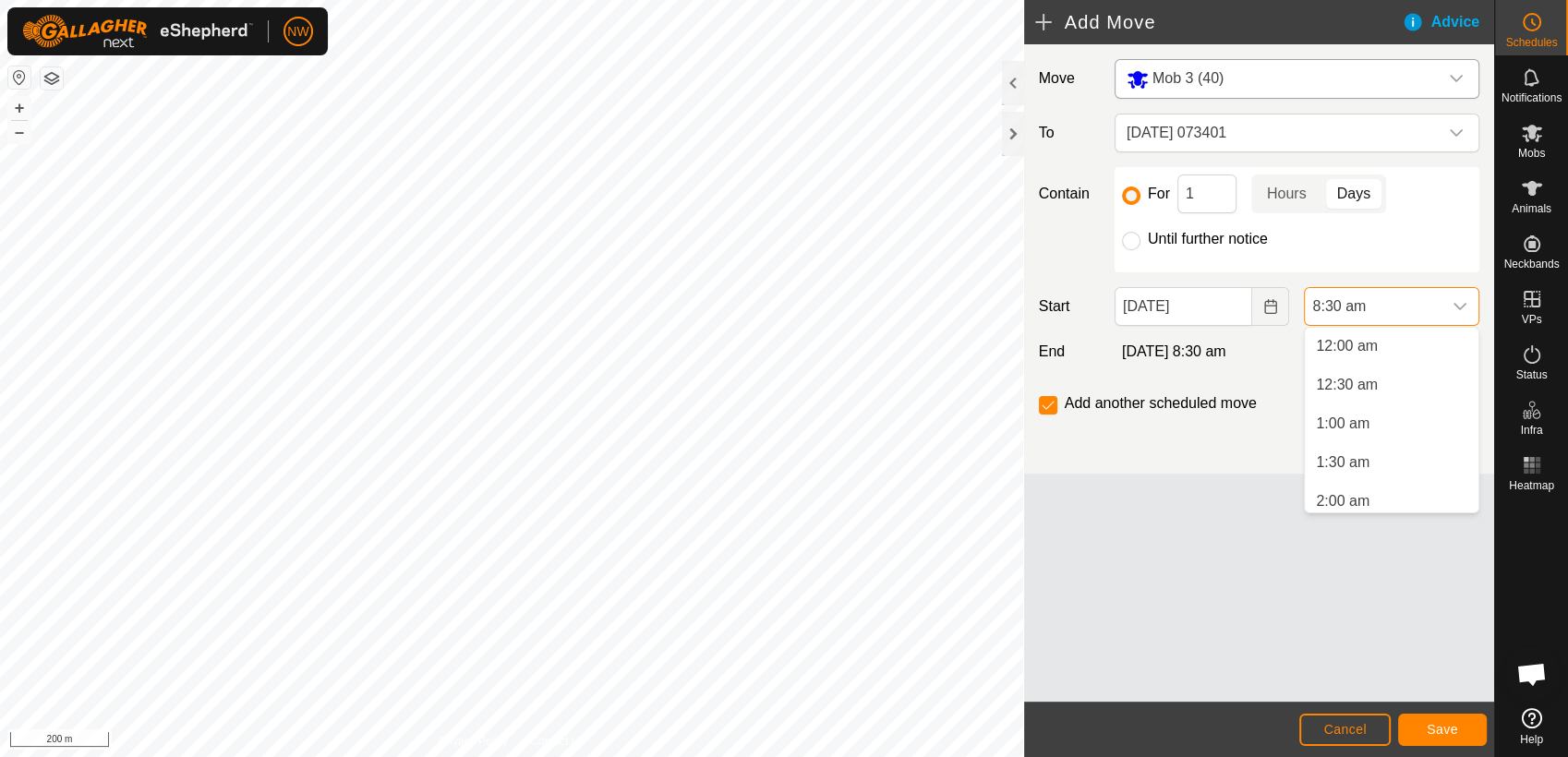
scroll to position [504, 0]
click at [1349, 377] on li "7:00 am" at bounding box center [1392, 385] width 173 height 36
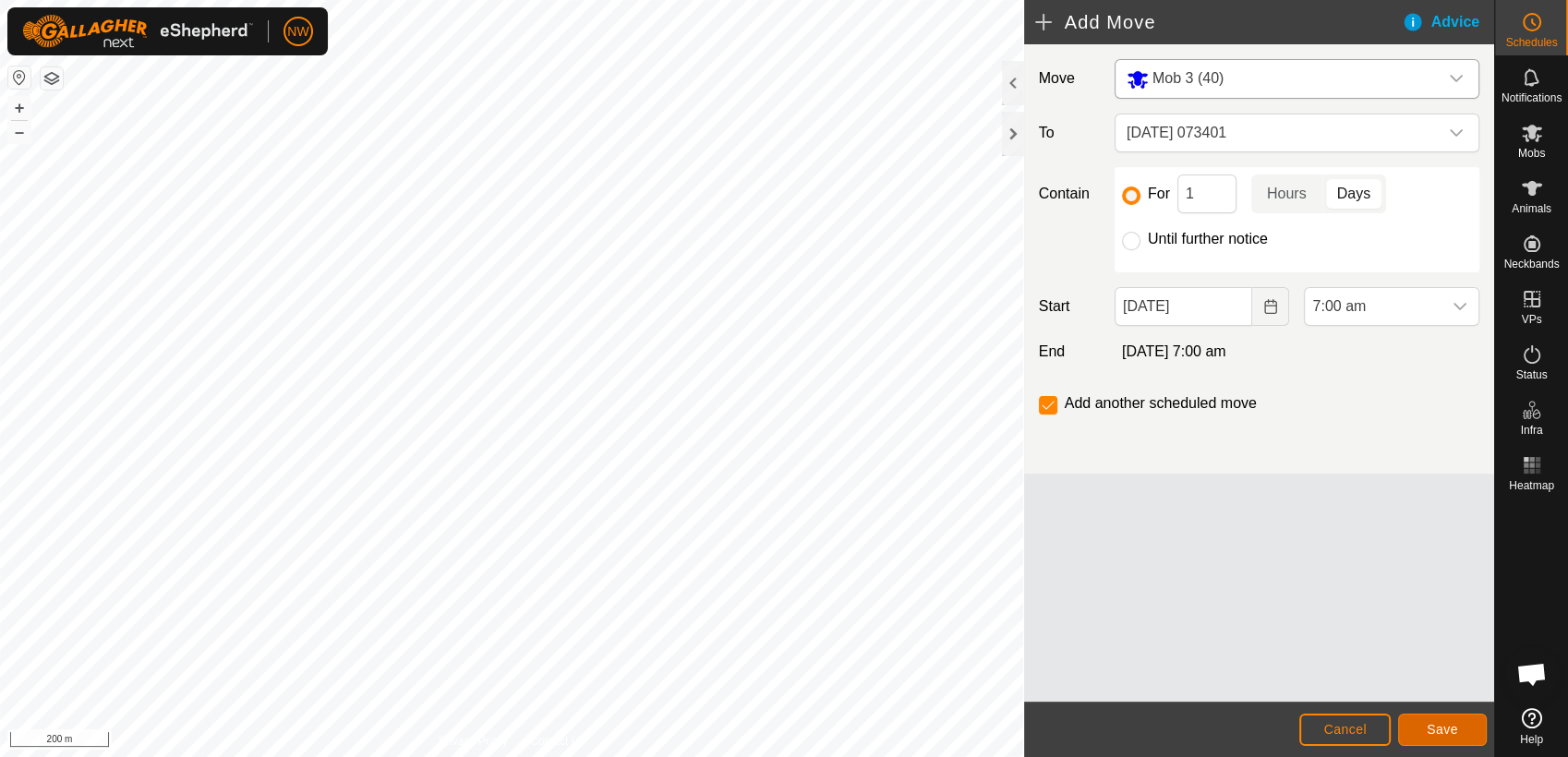
click at [1446, 727] on span "Save" at bounding box center [1442, 729] width 32 height 15
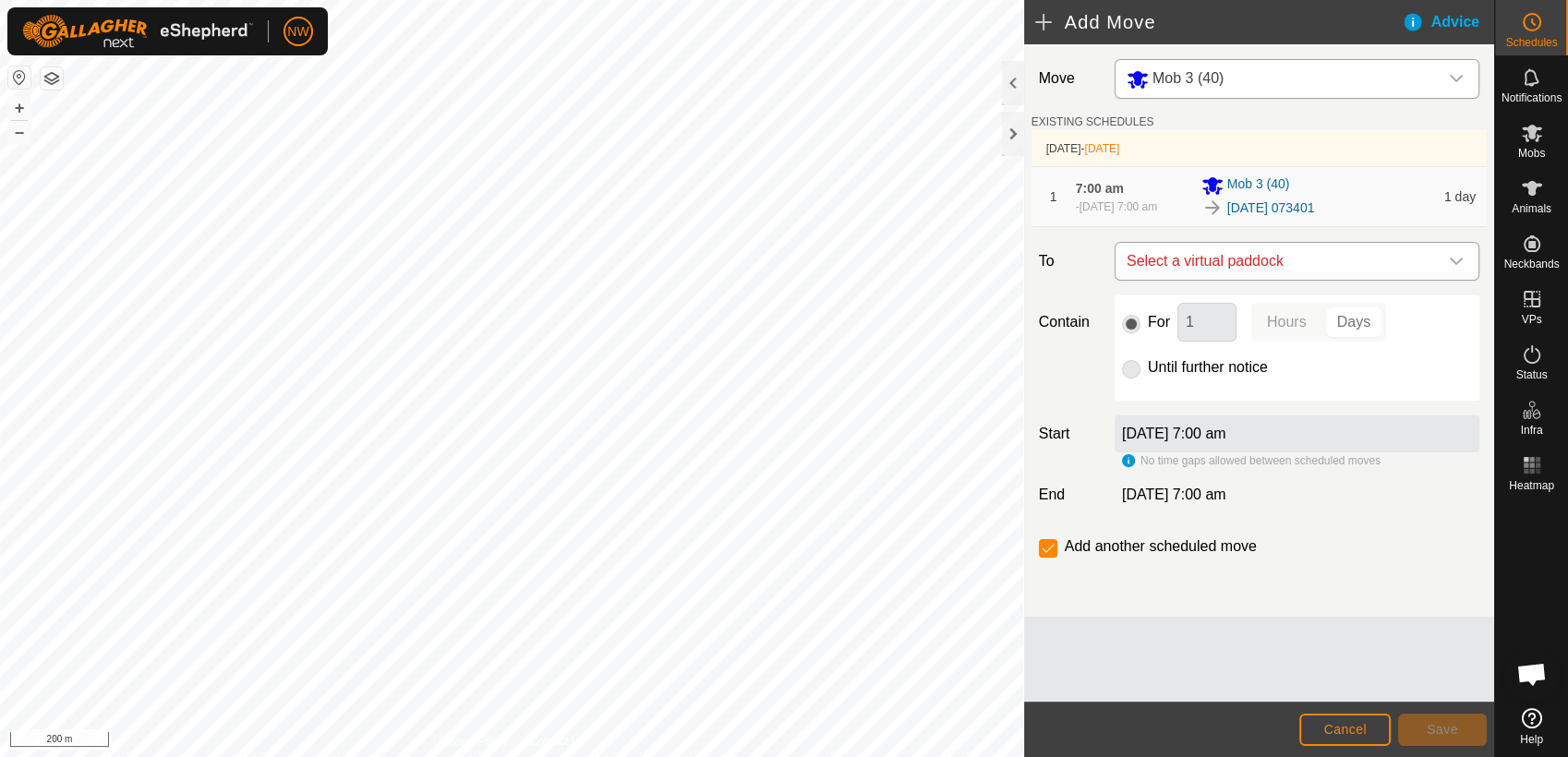
click at [1455, 258] on icon "dropdown trigger" at bounding box center [1456, 261] width 15 height 15
click at [1246, 389] on li "[DATE] 073446 1.54 ha" at bounding box center [1297, 393] width 341 height 28
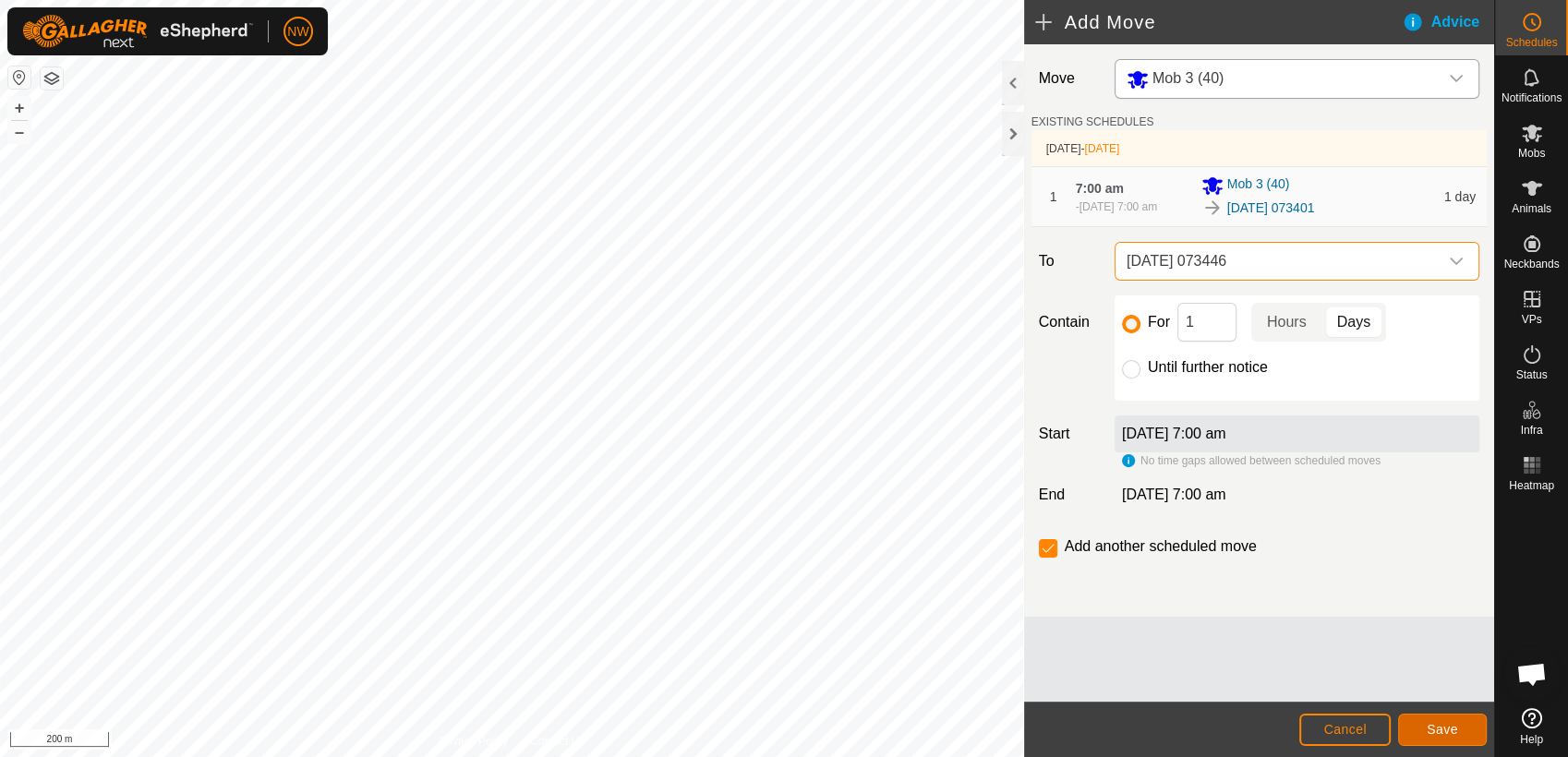
click at [1456, 727] on button "Save" at bounding box center [1442, 729] width 89 height 33
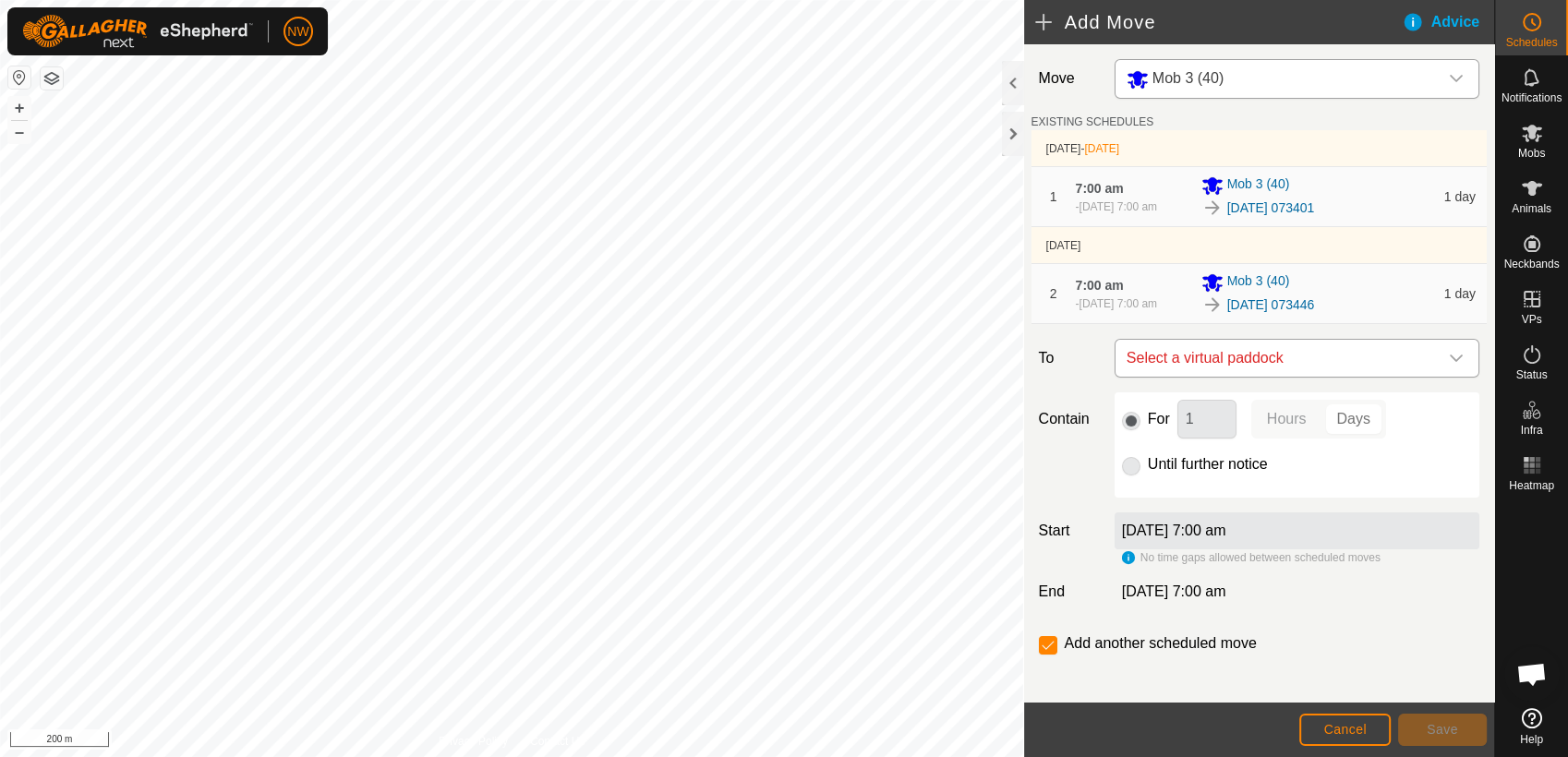
click at [1450, 358] on icon "dropdown trigger" at bounding box center [1456, 358] width 13 height 7
click at [1349, 724] on span "Cancel" at bounding box center [1344, 729] width 43 height 15
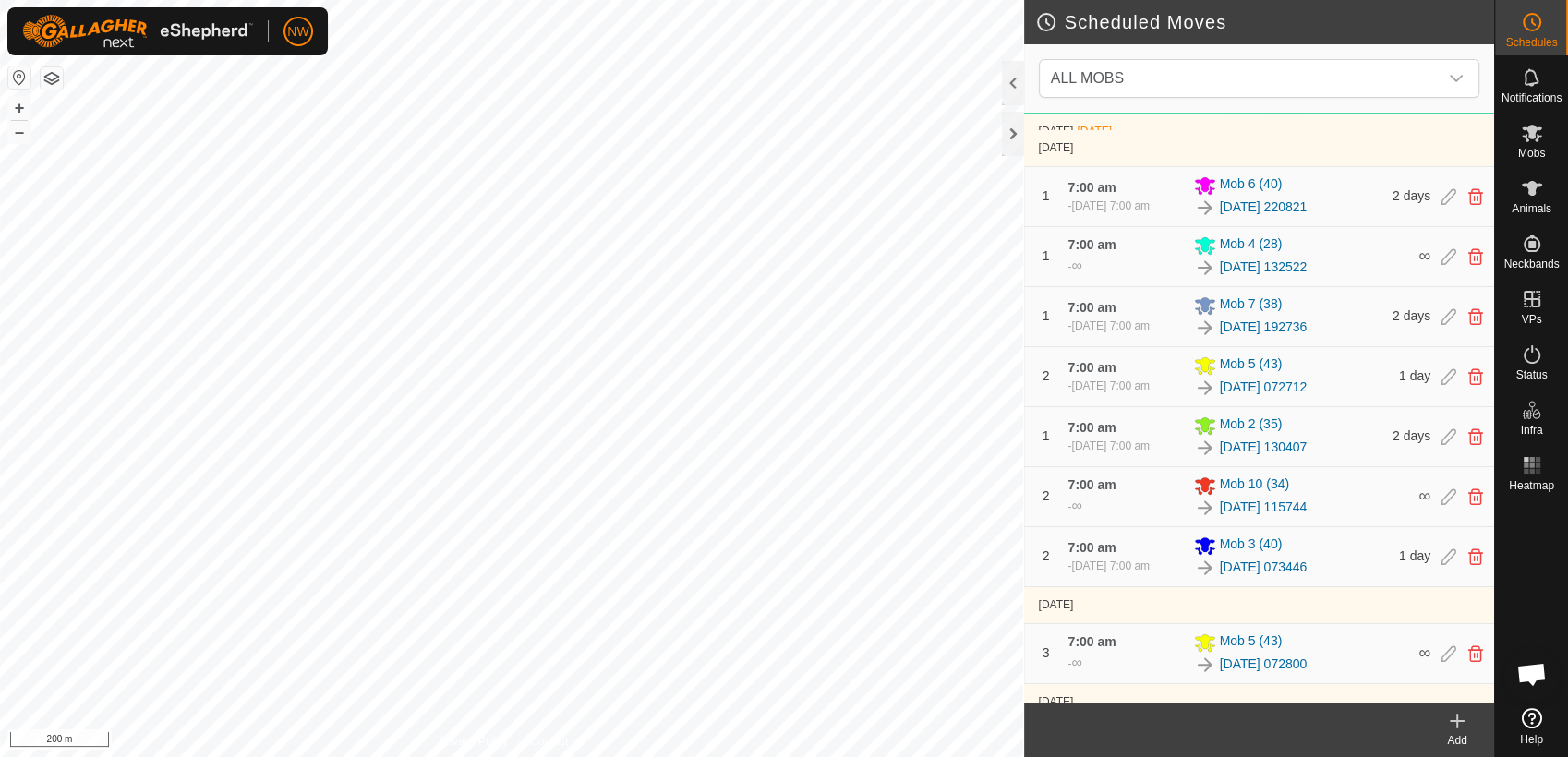
scroll to position [820, 0]
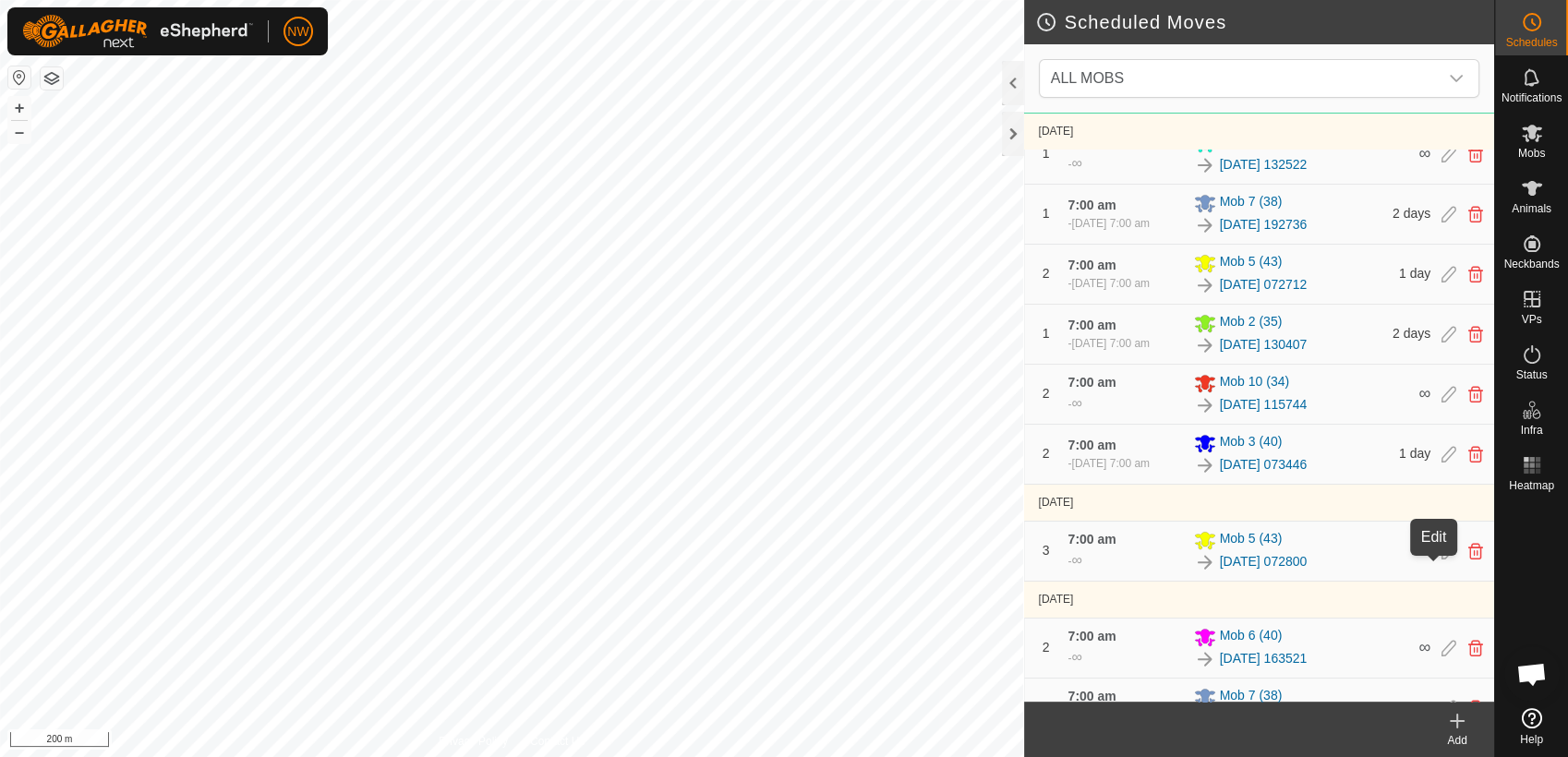
click at [1441, 462] on icon at bounding box center [1448, 453] width 15 height 17
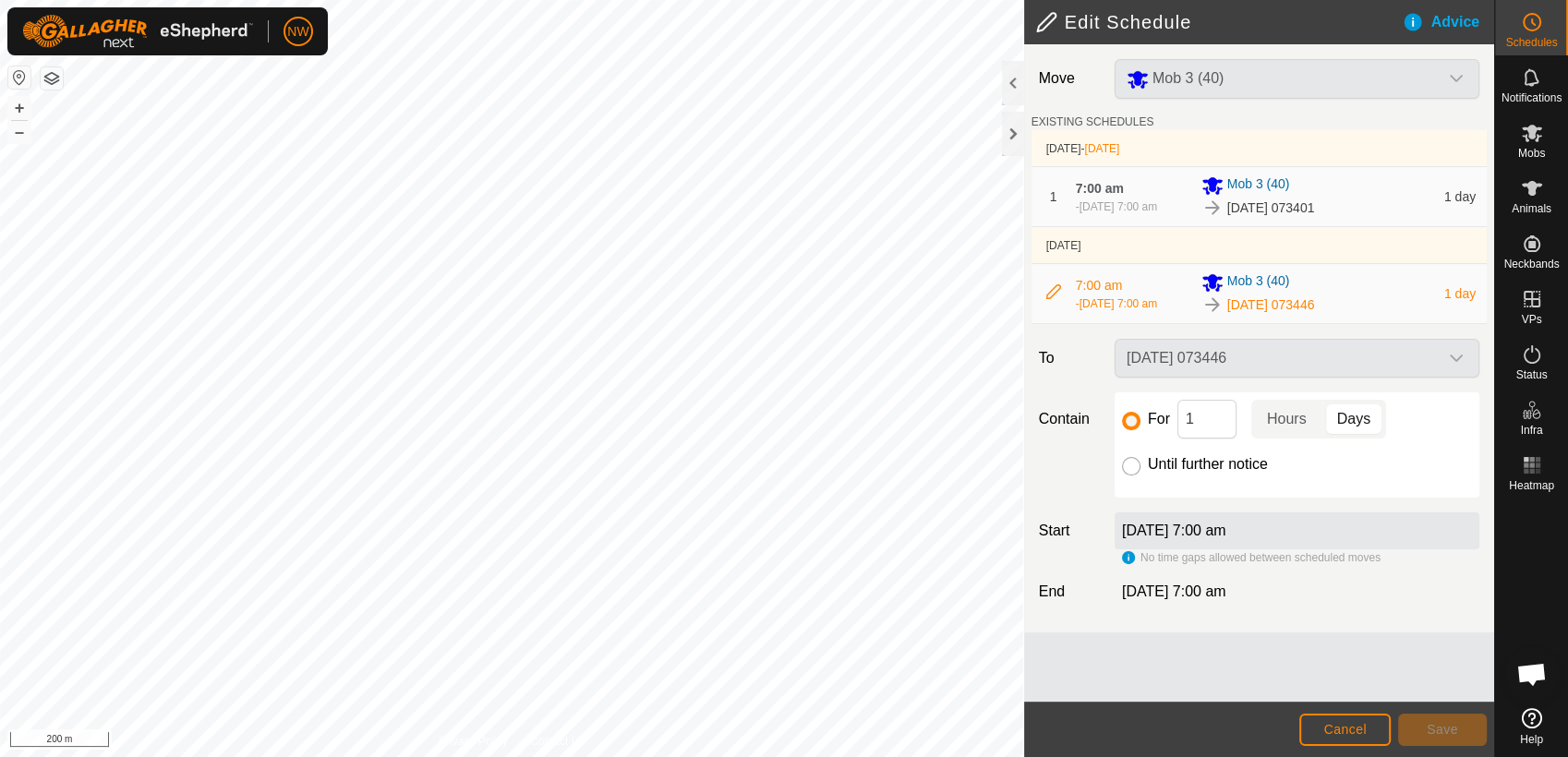
click at [1128, 459] on input "Until further notice" at bounding box center [1130, 466] width 19 height 19
radio input "true"
click at [1433, 727] on span "Save" at bounding box center [1442, 729] width 32 height 15
